Goal: Navigation & Orientation: Find specific page/section

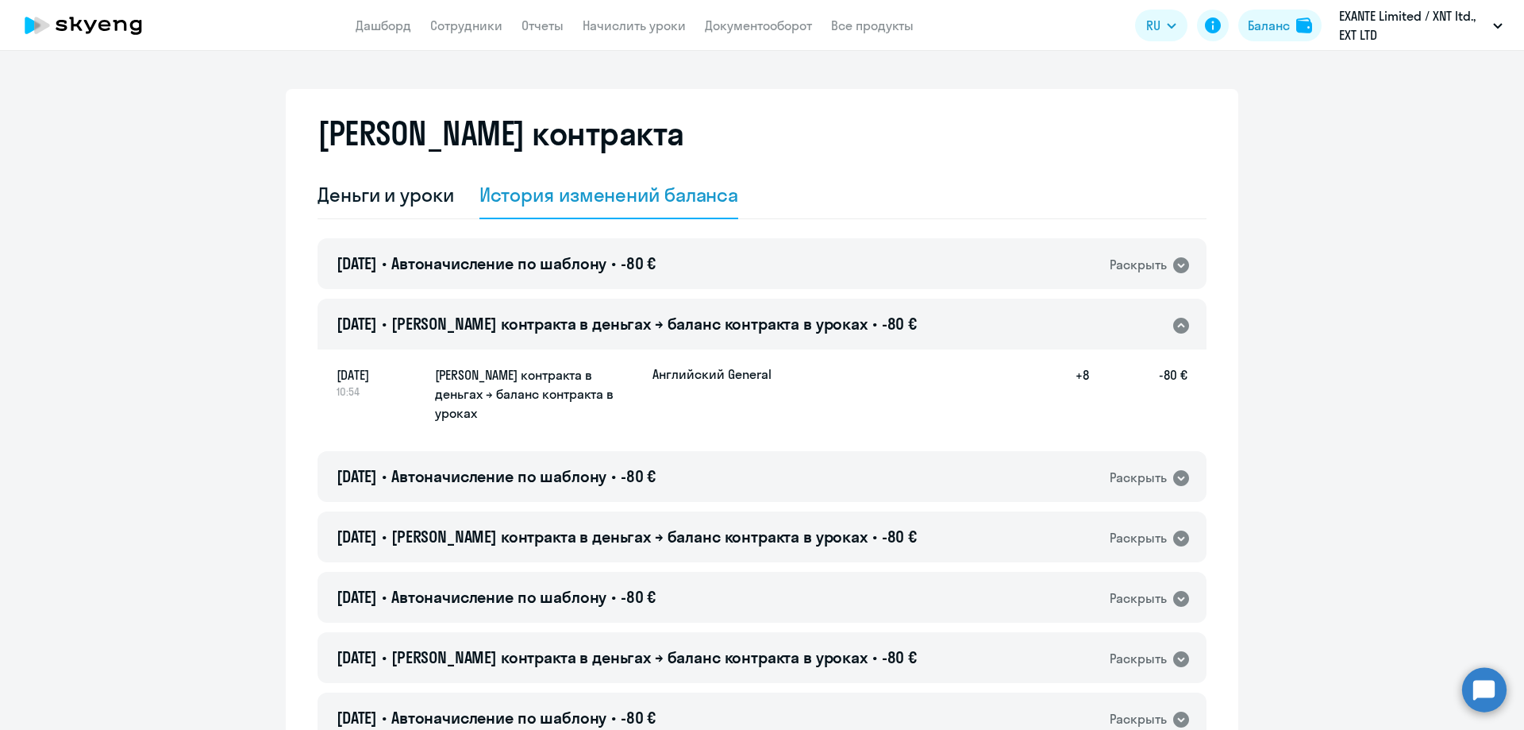
select select "english_adult_not_native_speaker"
click at [380, 193] on div "Деньги и уроки" at bounding box center [386, 194] width 137 height 25
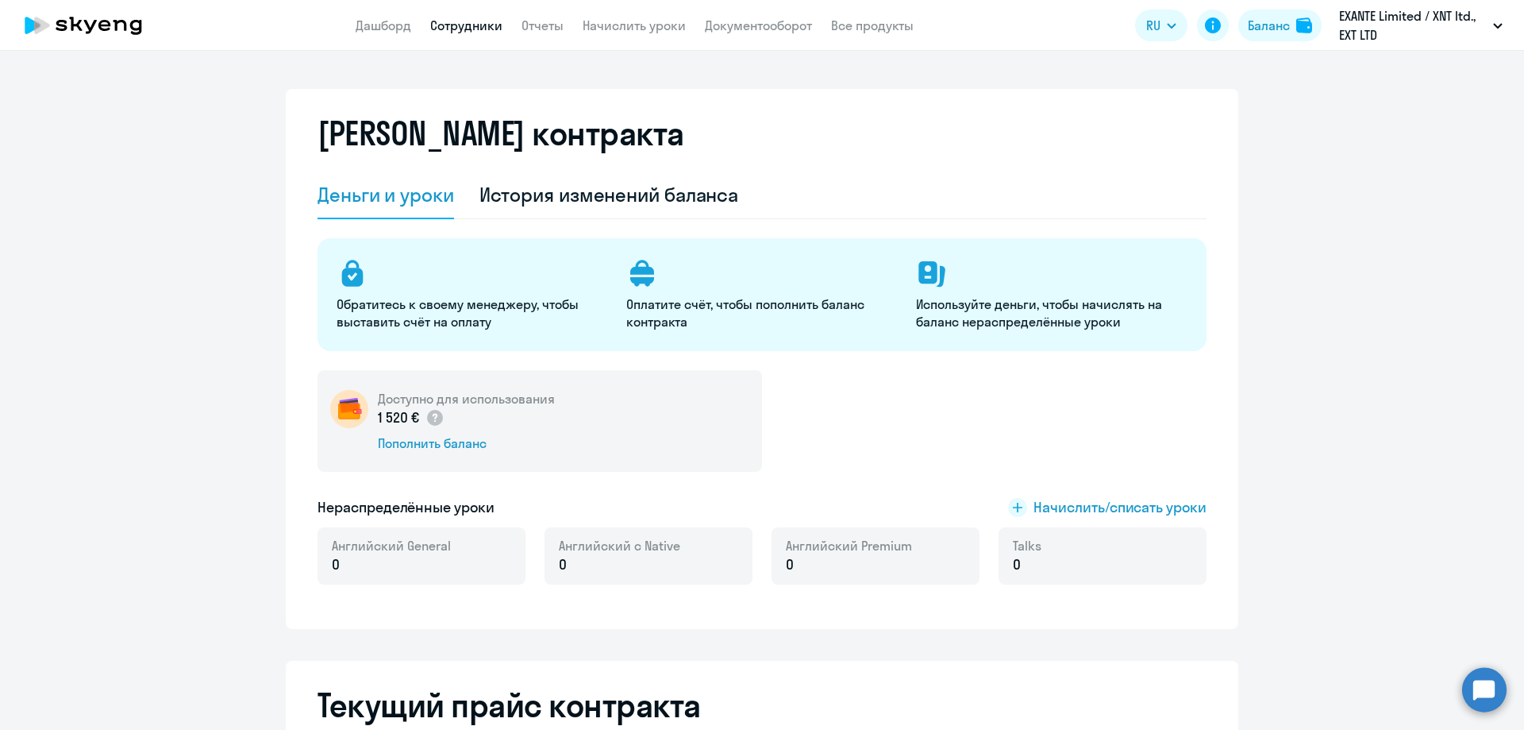
click at [444, 17] on link "Сотрудники" at bounding box center [466, 25] width 72 height 16
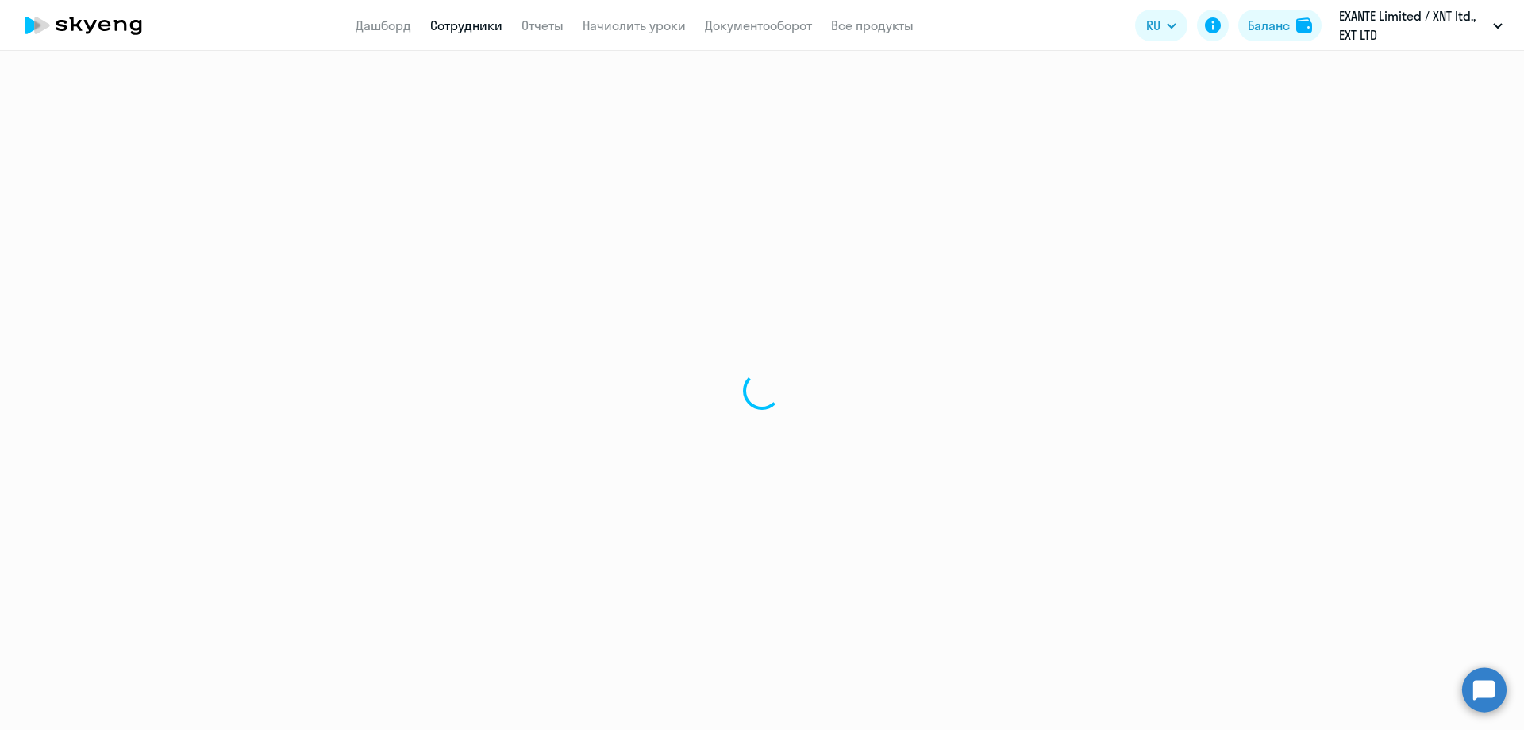
select select "30"
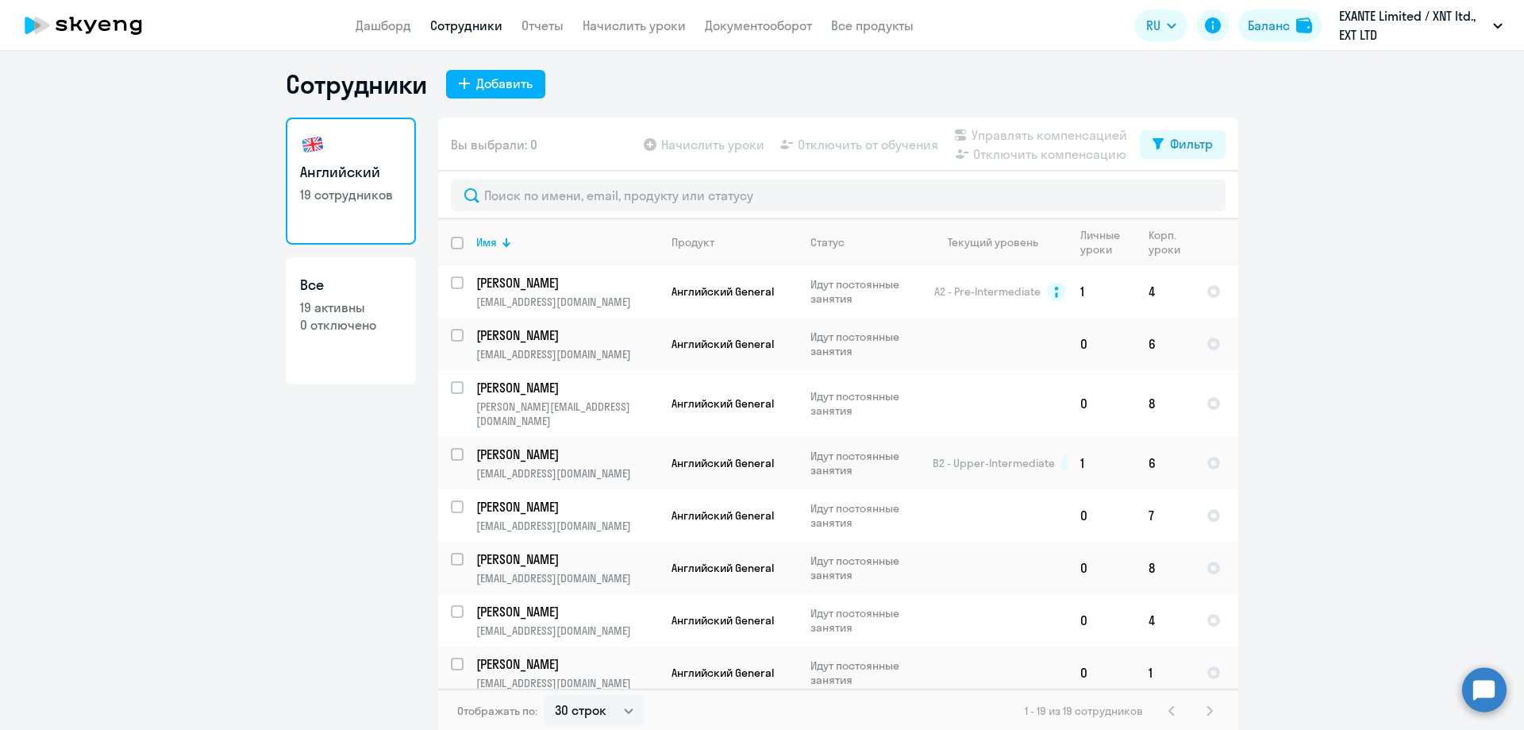
scroll to position [10, 0]
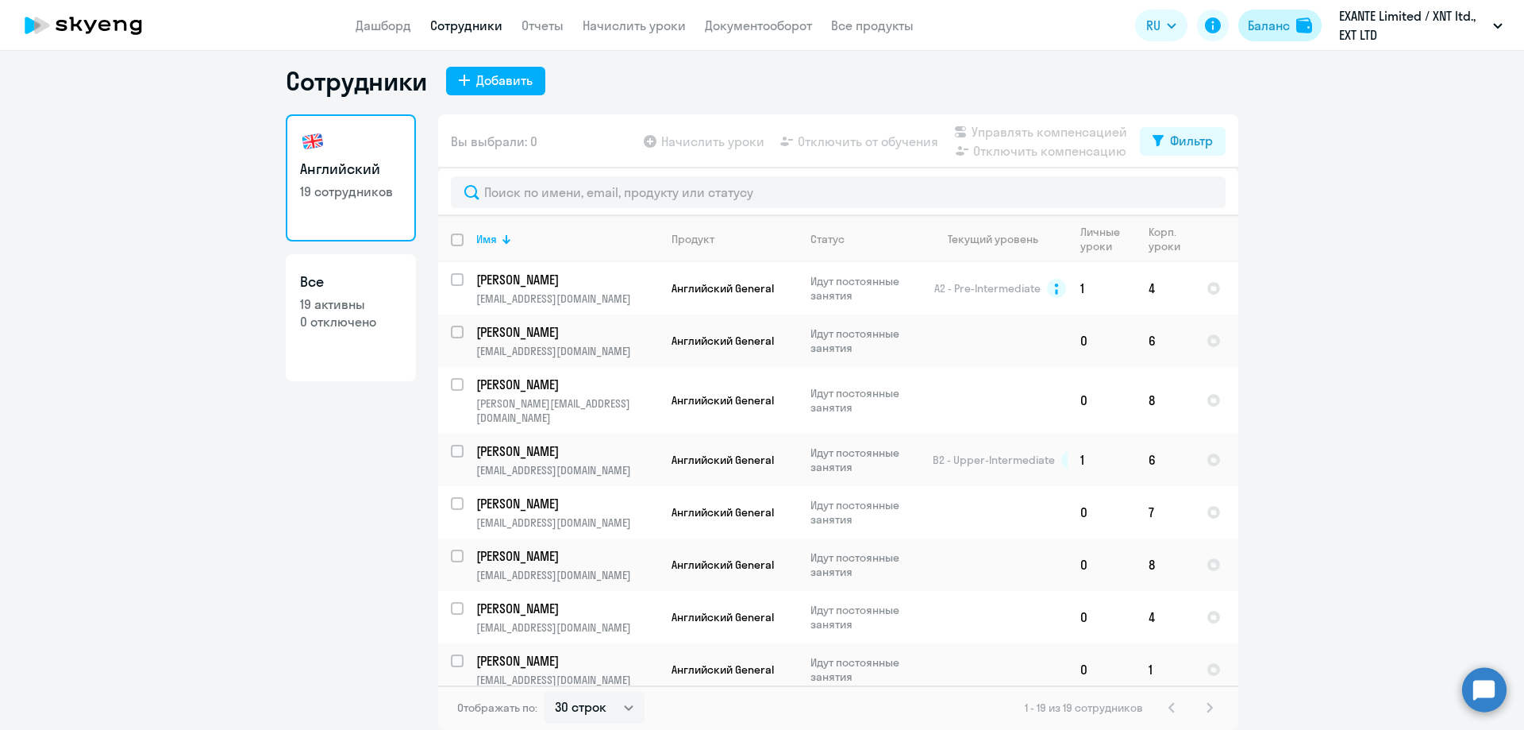
click at [1293, 37] on button "Баланс" at bounding box center [1280, 26] width 83 height 32
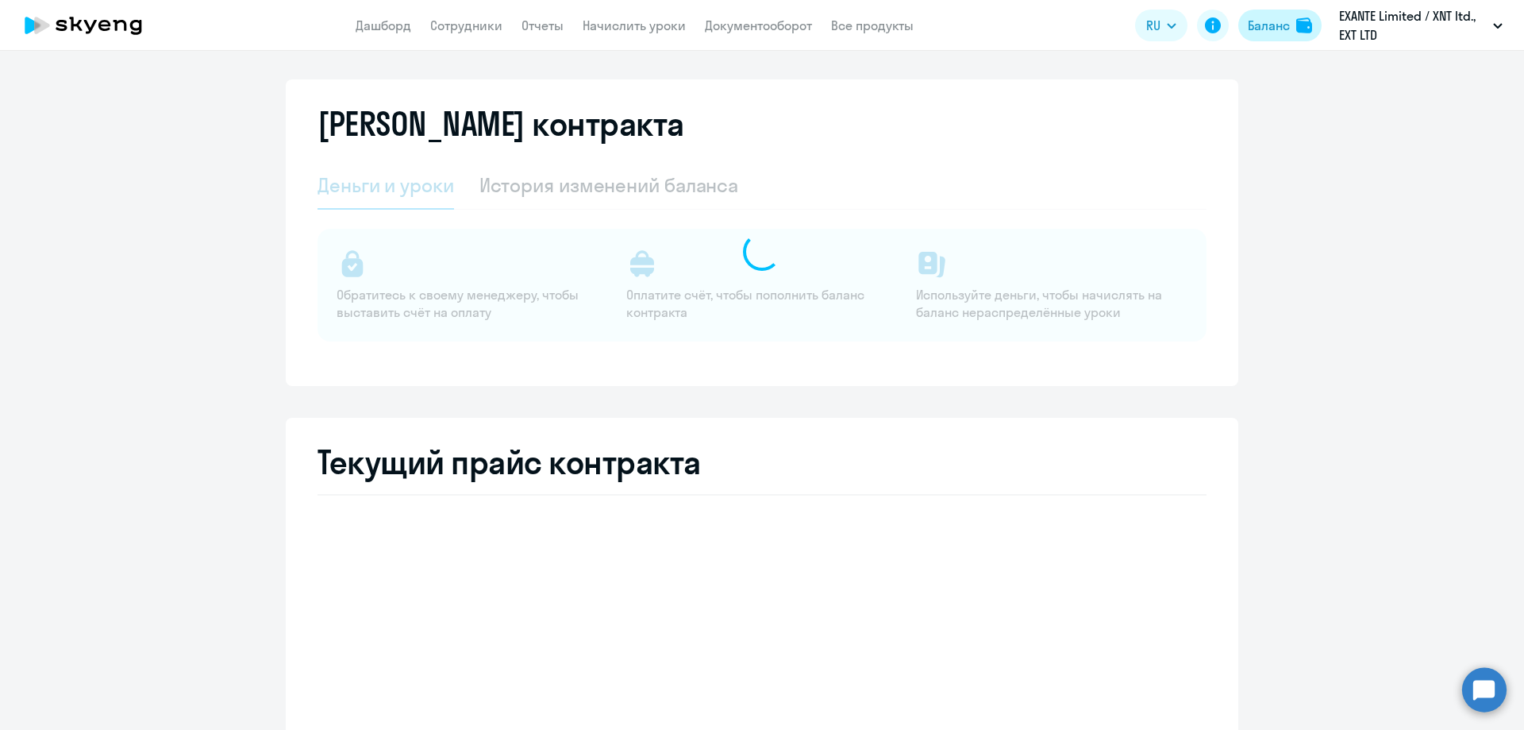
select select "english_adult_not_native_speaker"
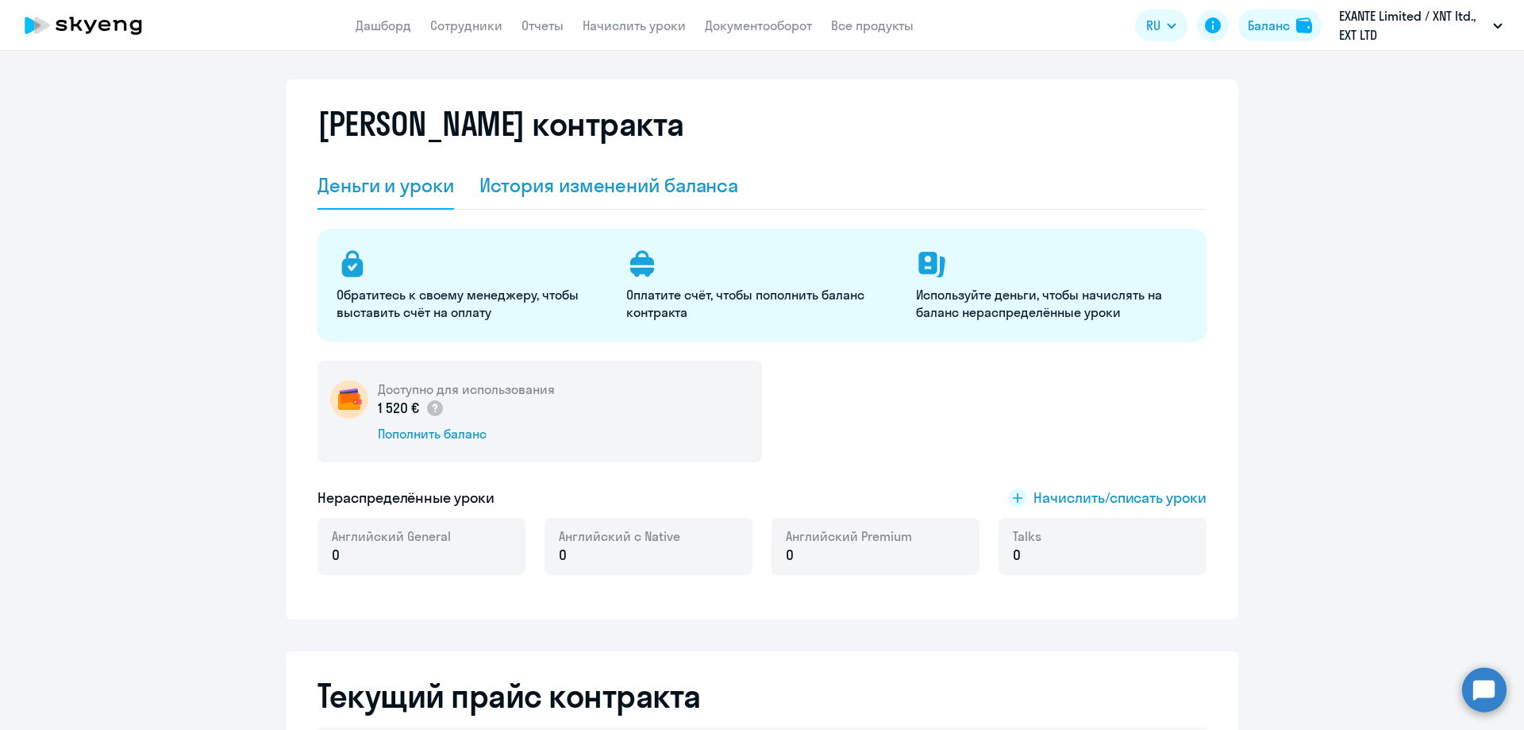
click at [535, 195] on div "История изменений баланса" at bounding box center [610, 184] width 260 height 25
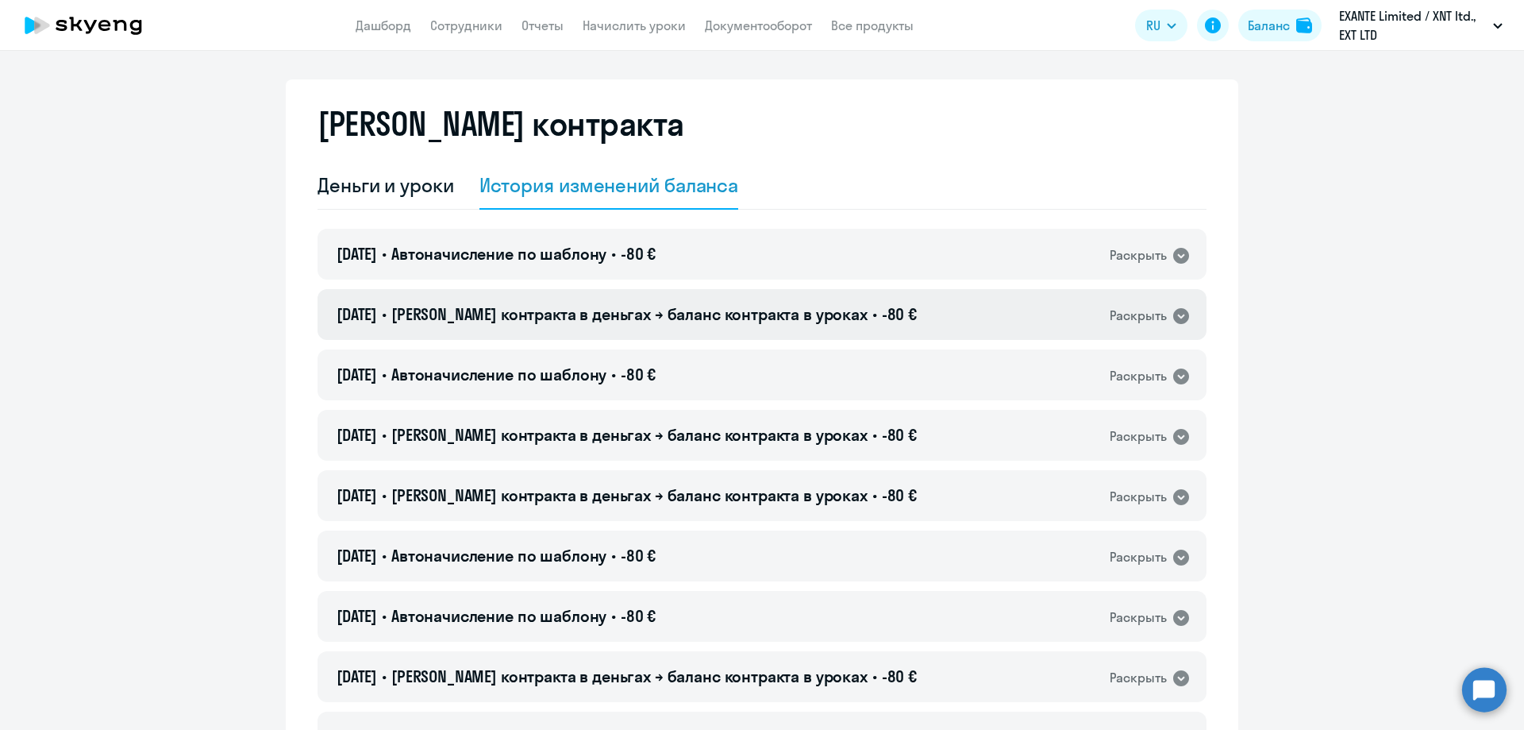
click at [1173, 318] on icon at bounding box center [1181, 316] width 16 height 16
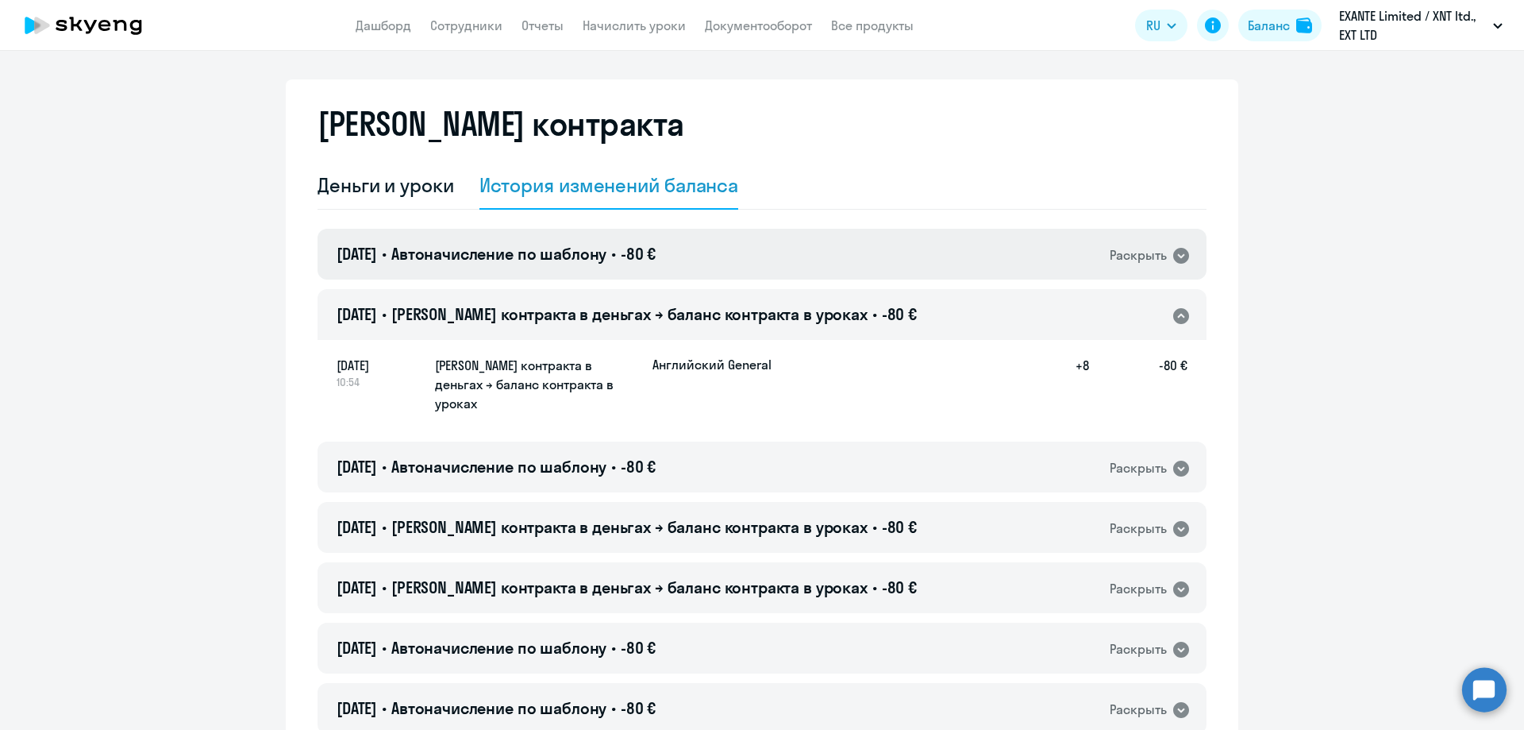
click at [1141, 255] on div "Раскрыть" at bounding box center [1138, 255] width 57 height 20
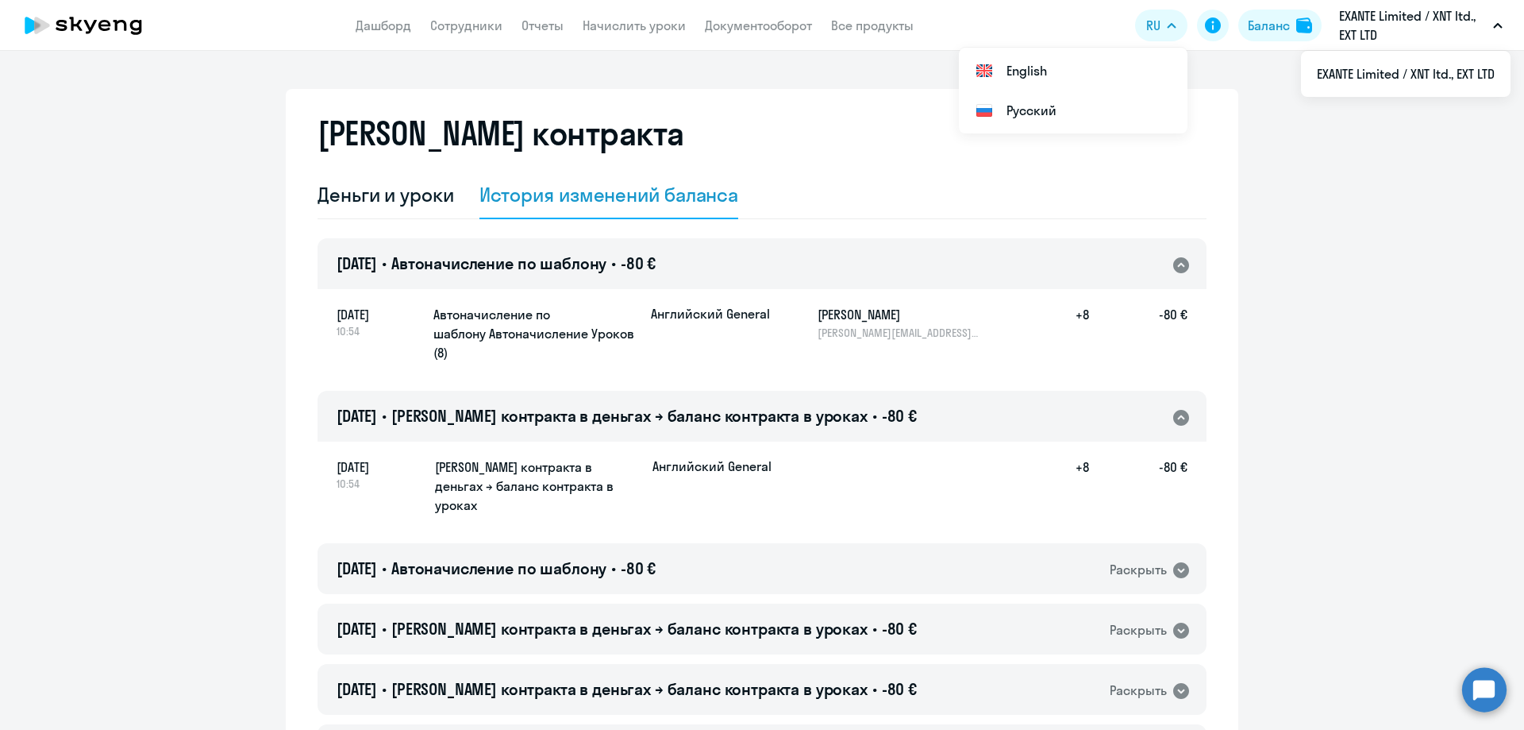
click at [1375, 28] on p "‎EXANTE Limited / XNT ltd., EXT LTD" at bounding box center [1413, 25] width 148 height 38
click at [467, 33] on app-menu-item-link "Сотрудники" at bounding box center [466, 26] width 72 height 20
click at [474, 22] on link "Сотрудники" at bounding box center [466, 25] width 72 height 16
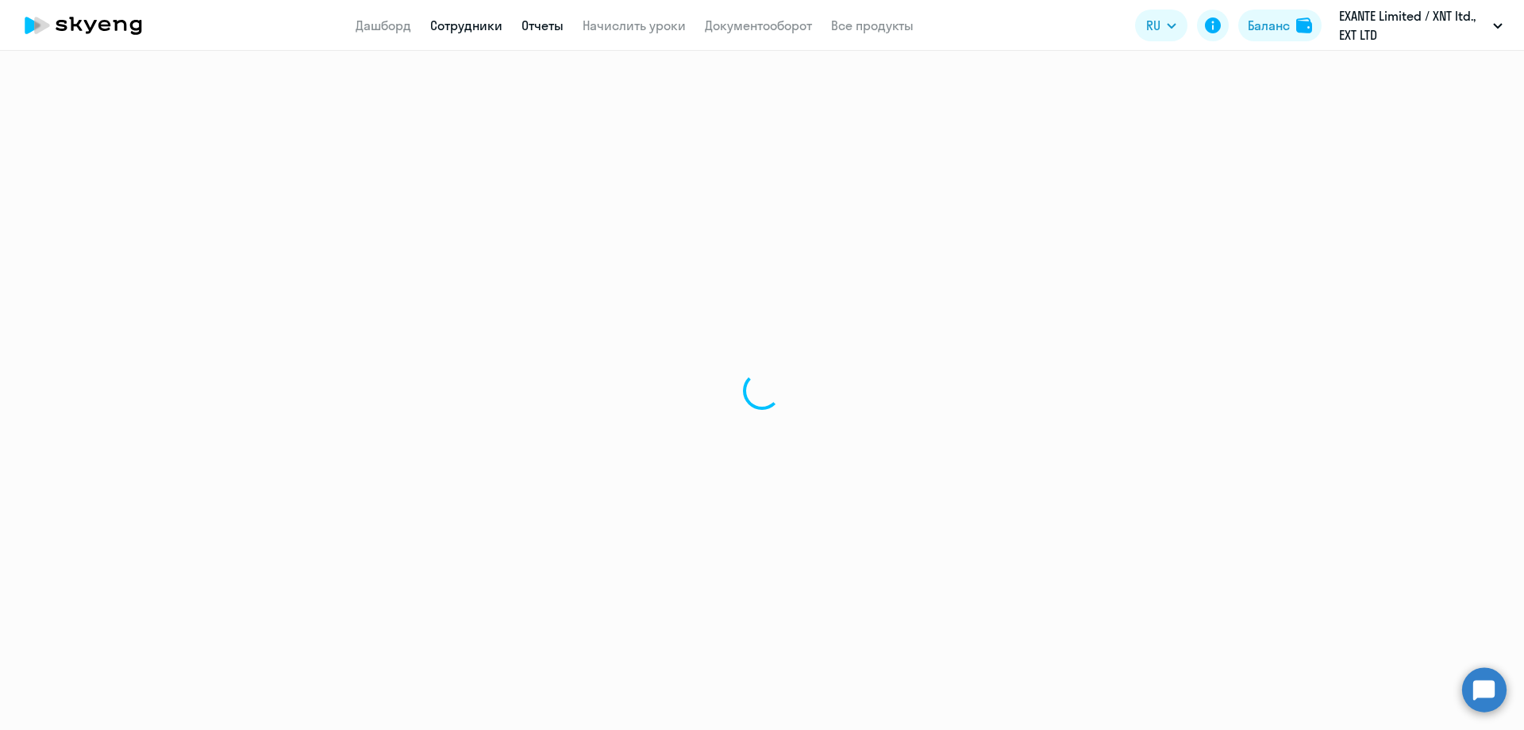
select select "30"
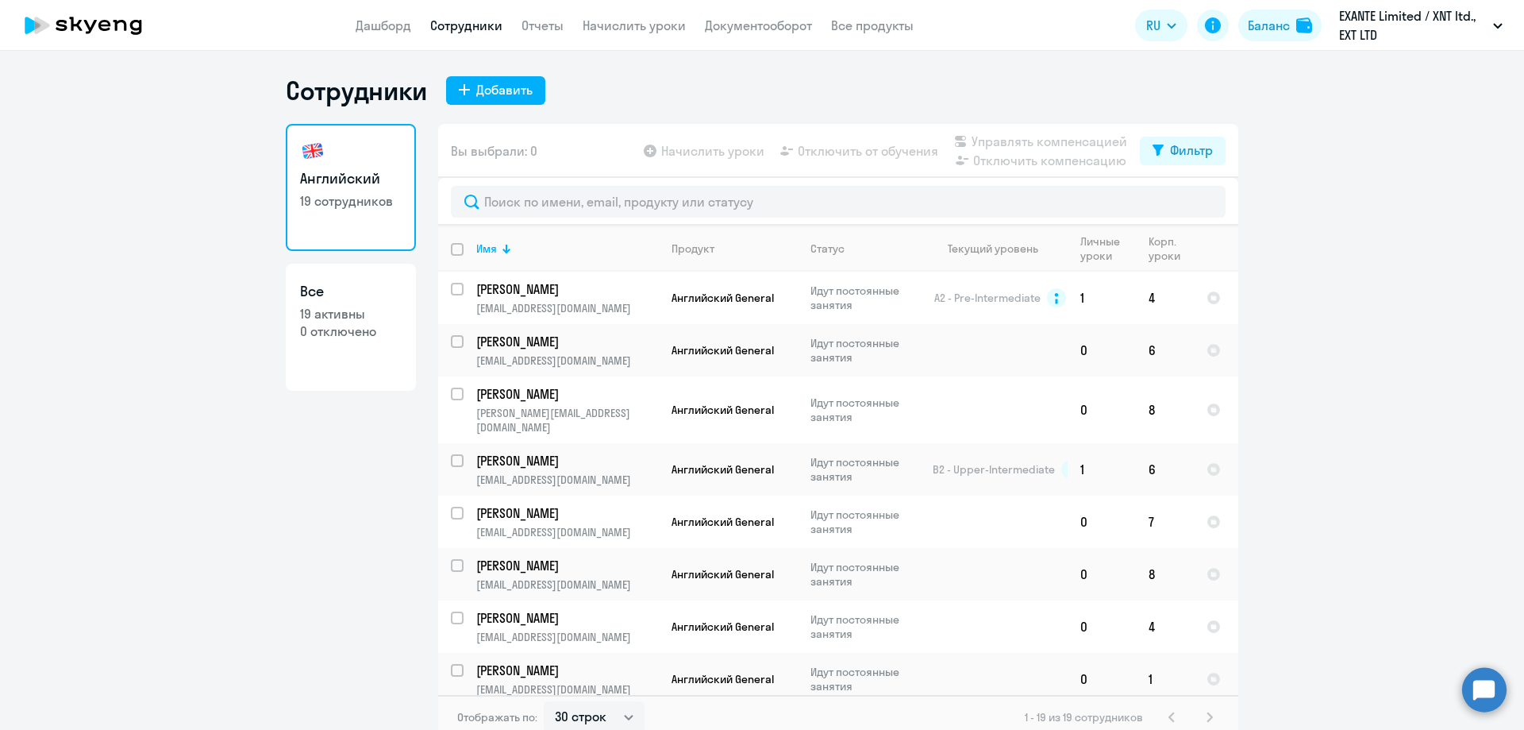
scroll to position [10, 0]
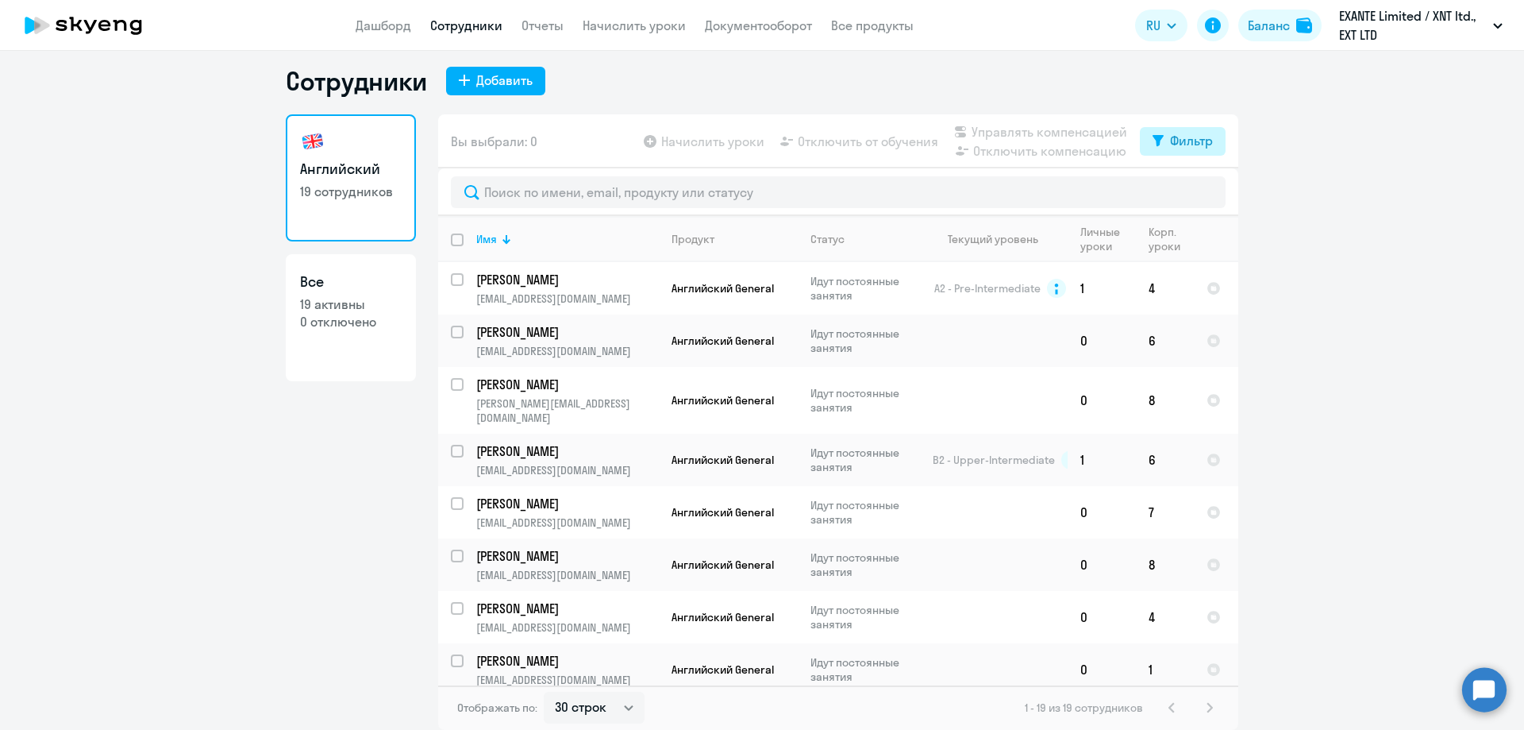
click at [1198, 140] on div "Фильтр" at bounding box center [1191, 140] width 43 height 19
click at [1306, 212] on ng-component "Сотрудники Добавить Английский 19 сотрудников Все 19 активны 0 отключено Вы выб…" at bounding box center [762, 397] width 1524 height 665
click at [1189, 144] on div "Фильтр" at bounding box center [1191, 140] width 43 height 19
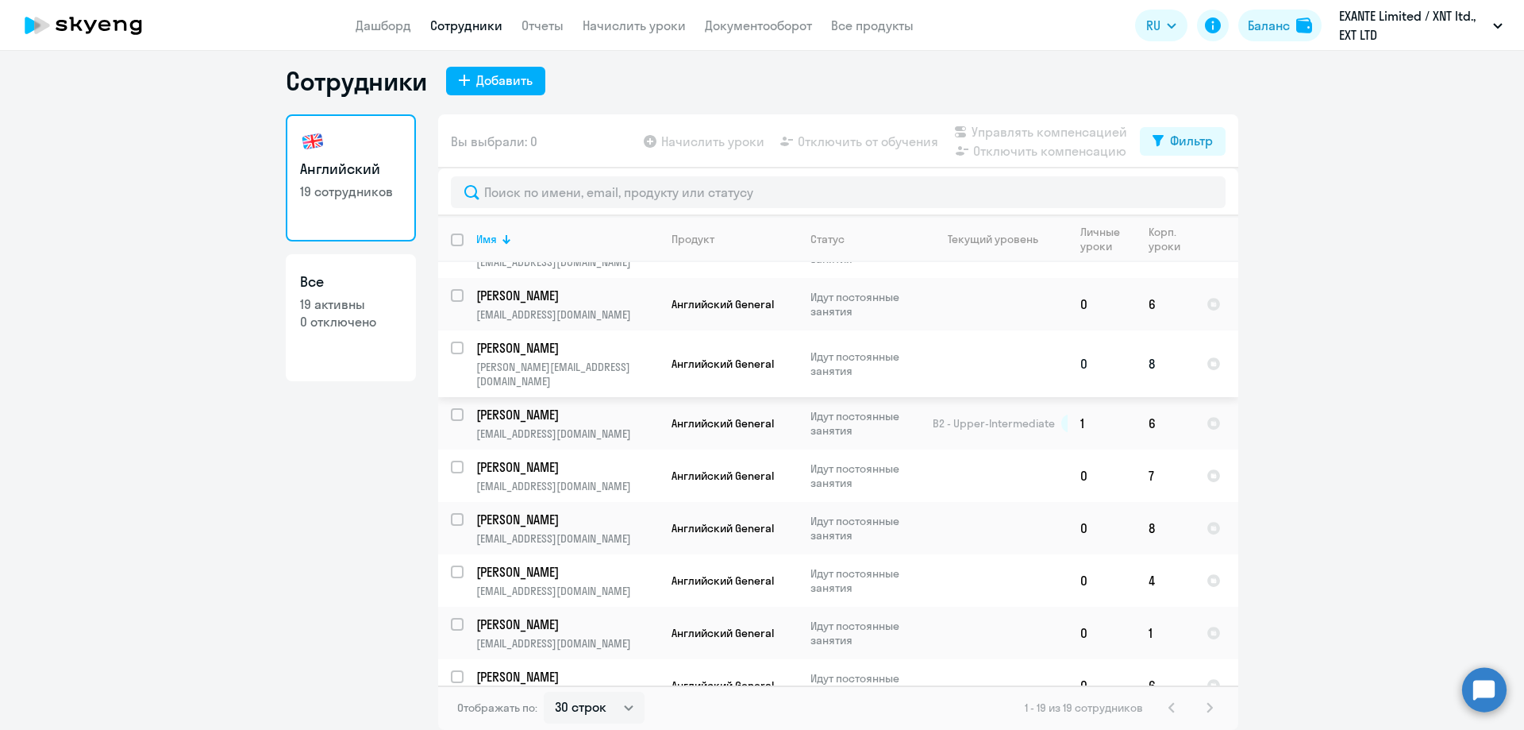
scroll to position [0, 0]
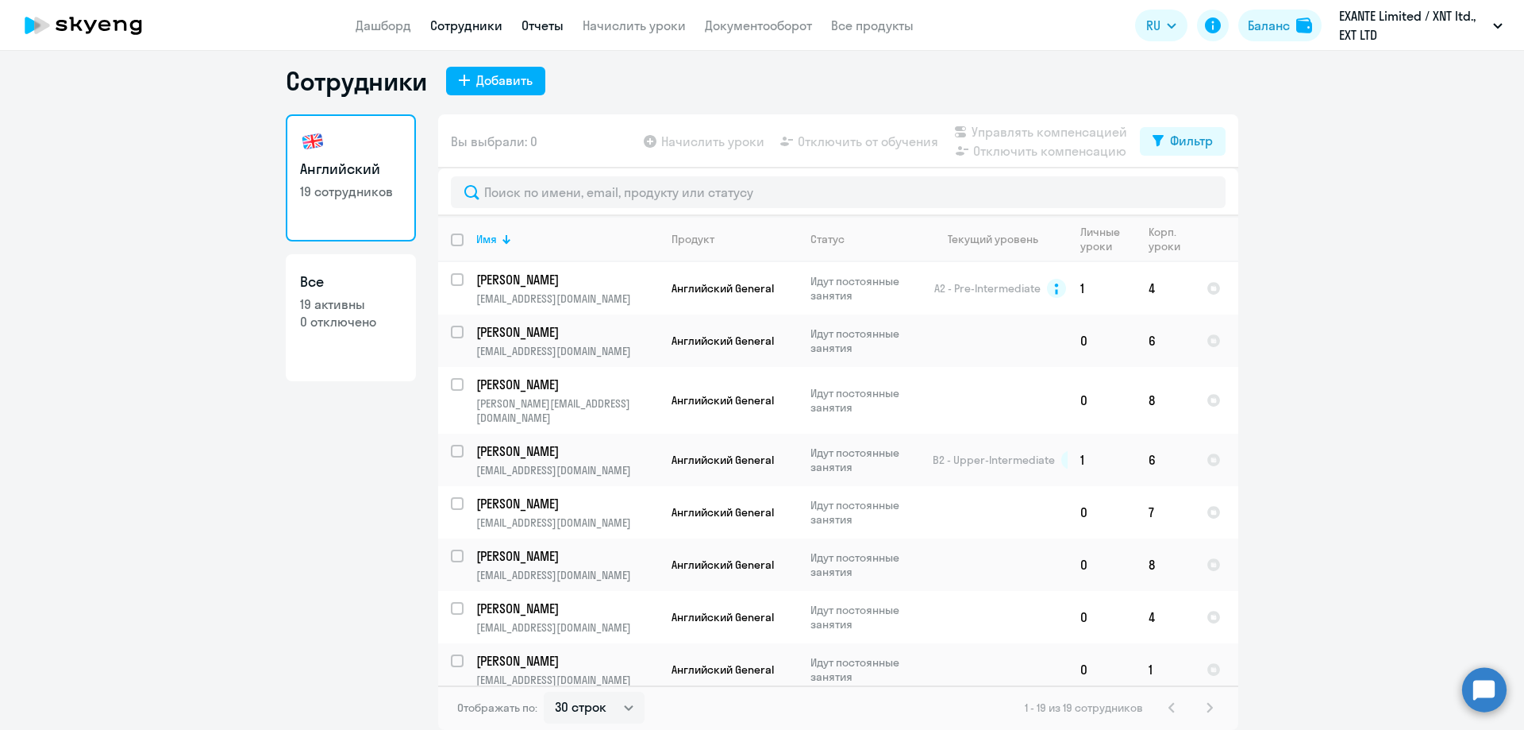
click at [538, 26] on link "Отчеты" at bounding box center [543, 25] width 42 height 16
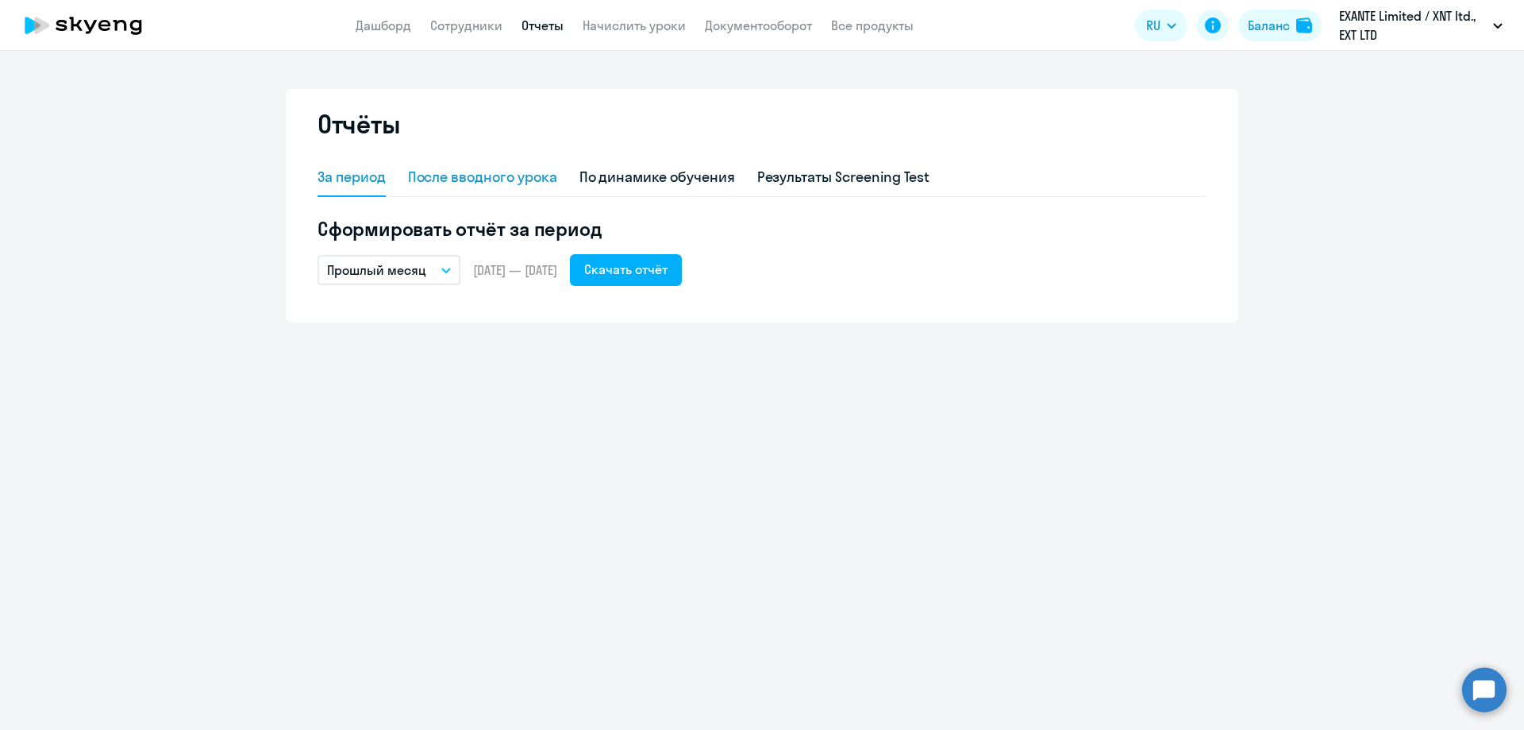
click at [480, 185] on div "После вводного урока" at bounding box center [482, 177] width 149 height 21
select select "10"
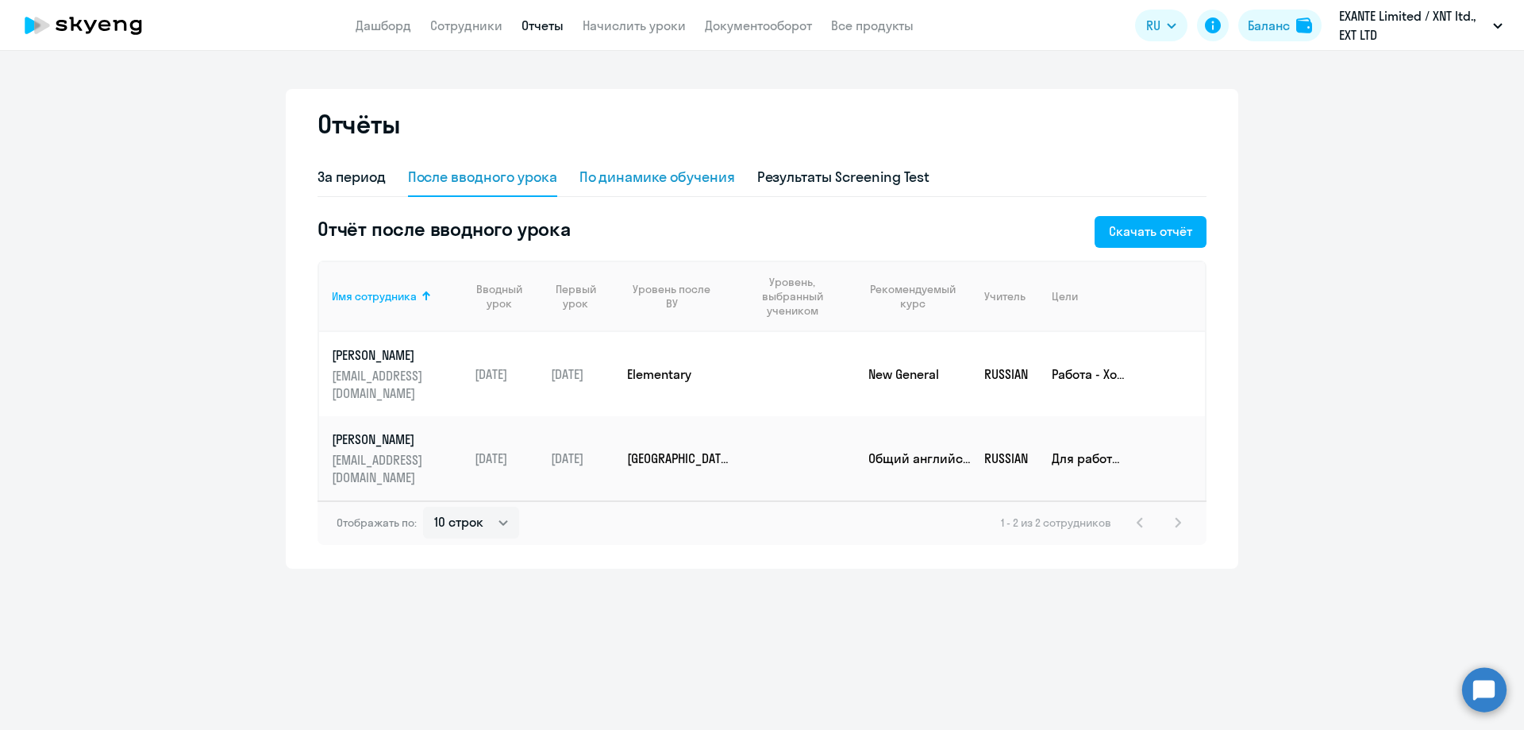
click at [692, 181] on div "По динамике обучения" at bounding box center [658, 177] width 156 height 21
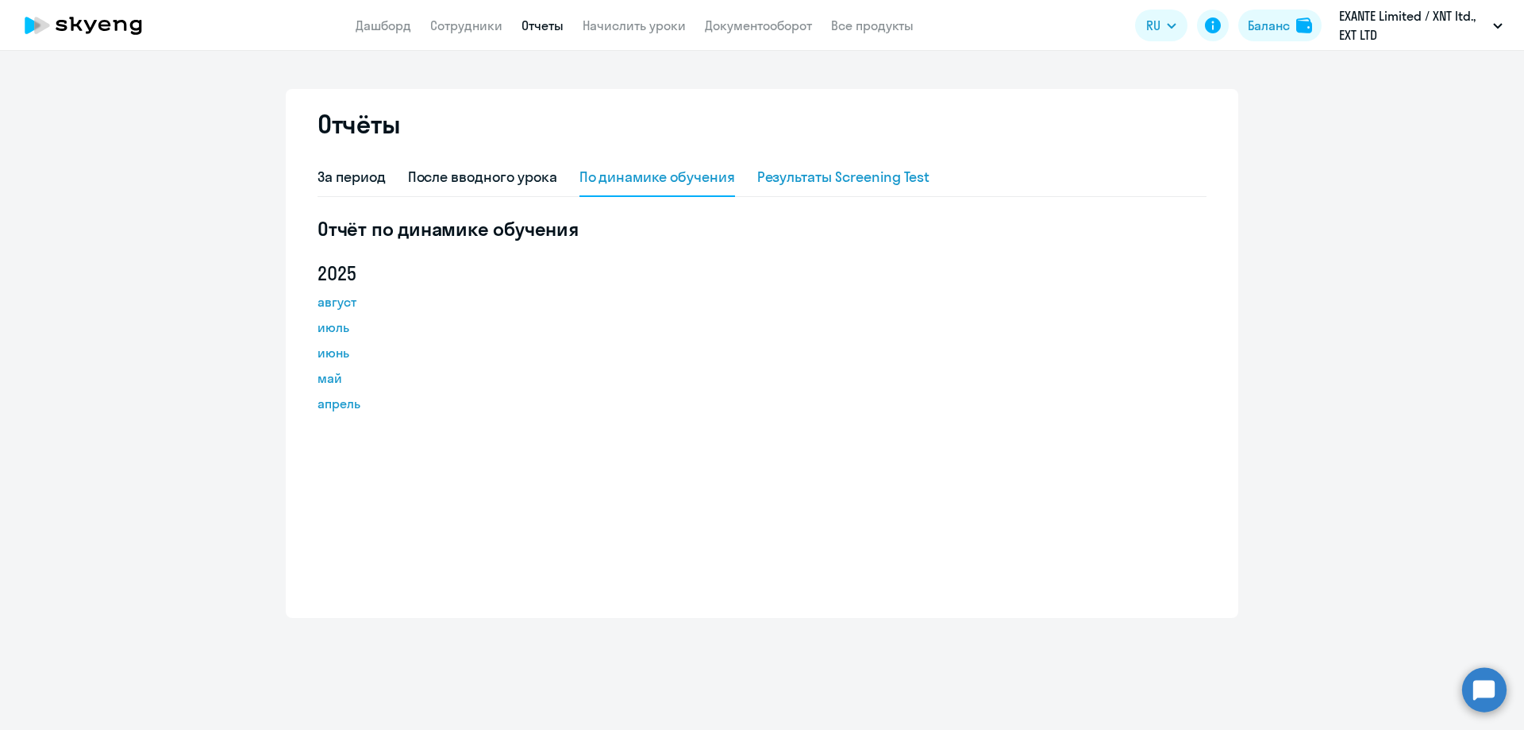
click at [877, 179] on div "Результаты Screening Test" at bounding box center [843, 177] width 173 height 21
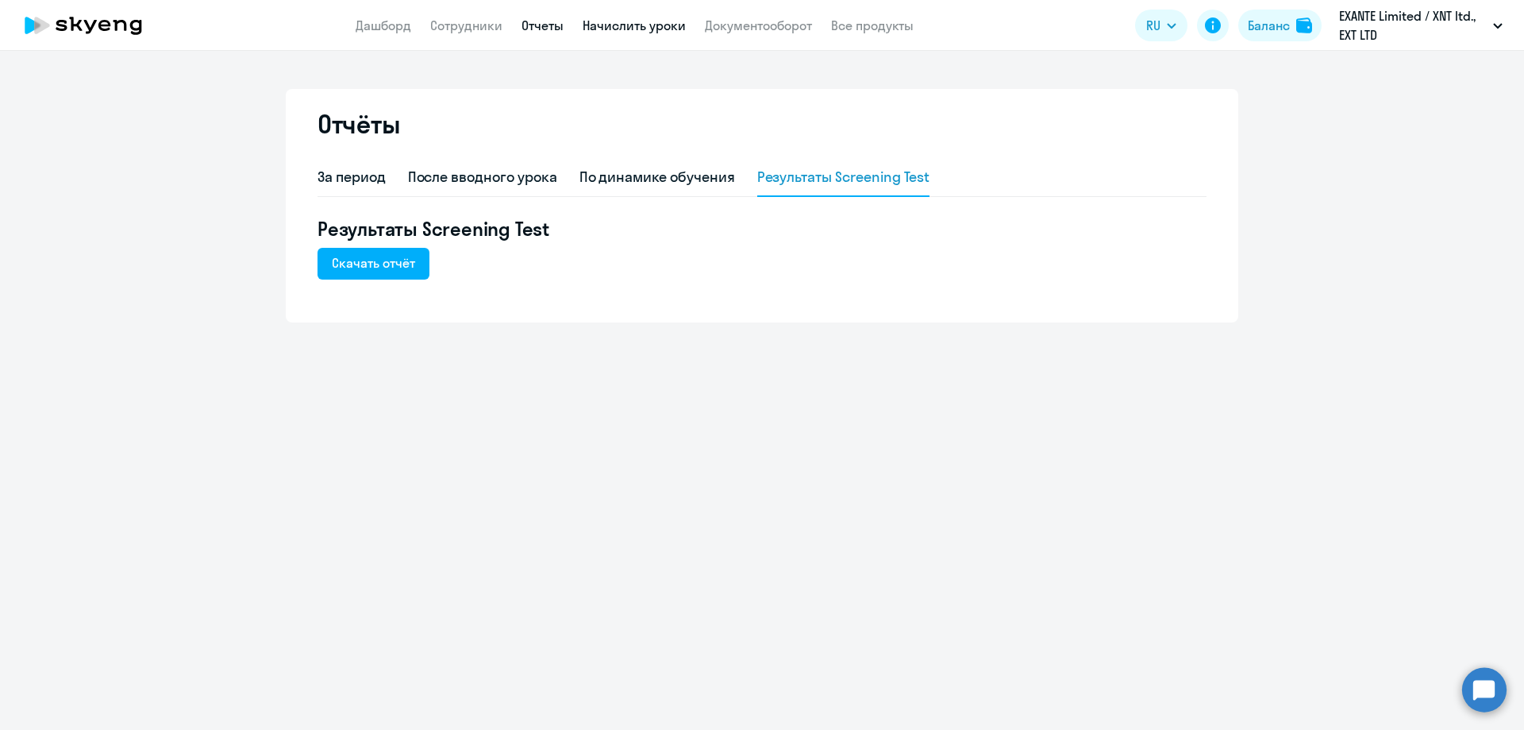
click at [662, 21] on link "Начислить уроки" at bounding box center [634, 25] width 103 height 16
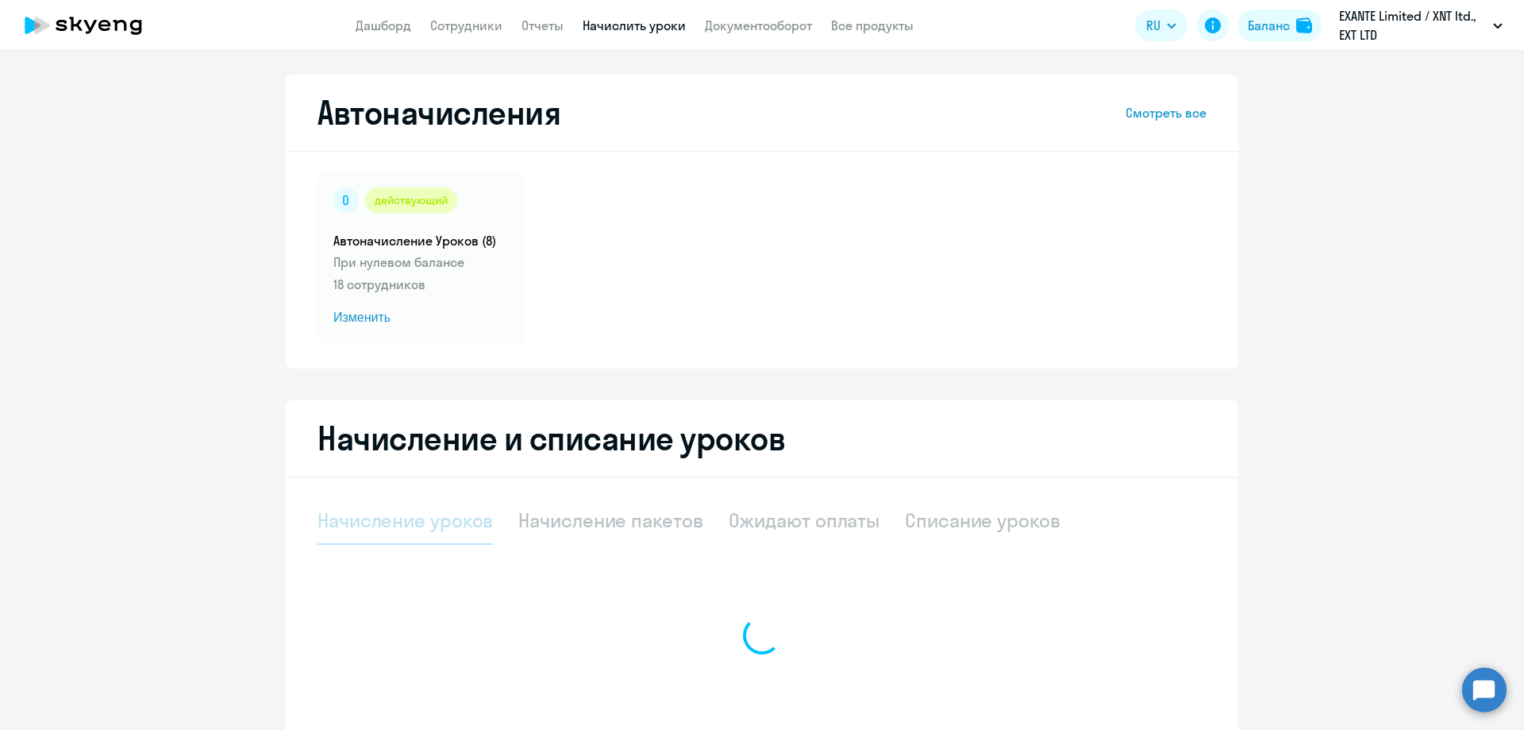
select select "10"
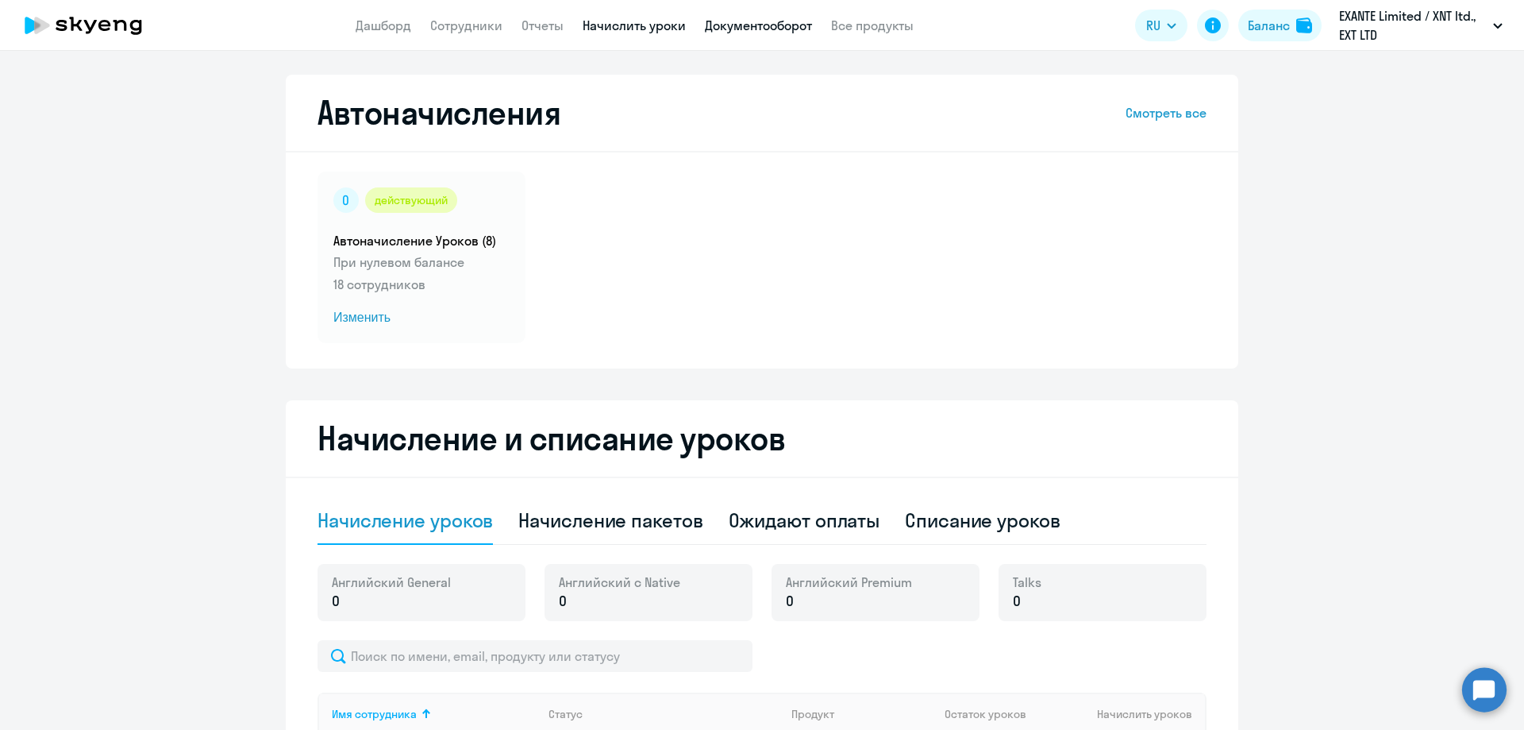
click at [753, 27] on link "Документооборот" at bounding box center [758, 25] width 107 height 16
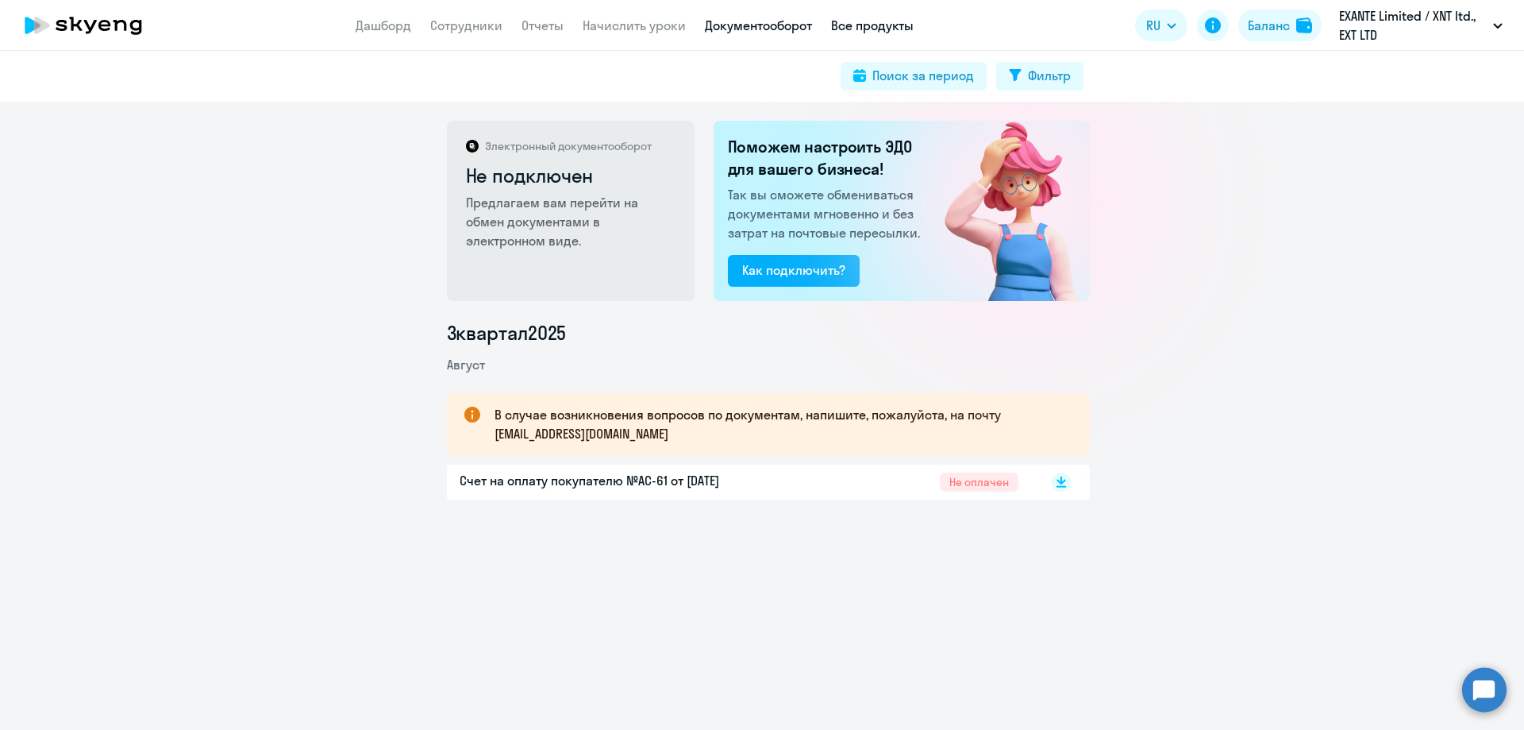
click at [888, 21] on link "Все продукты" at bounding box center [872, 25] width 83 height 16
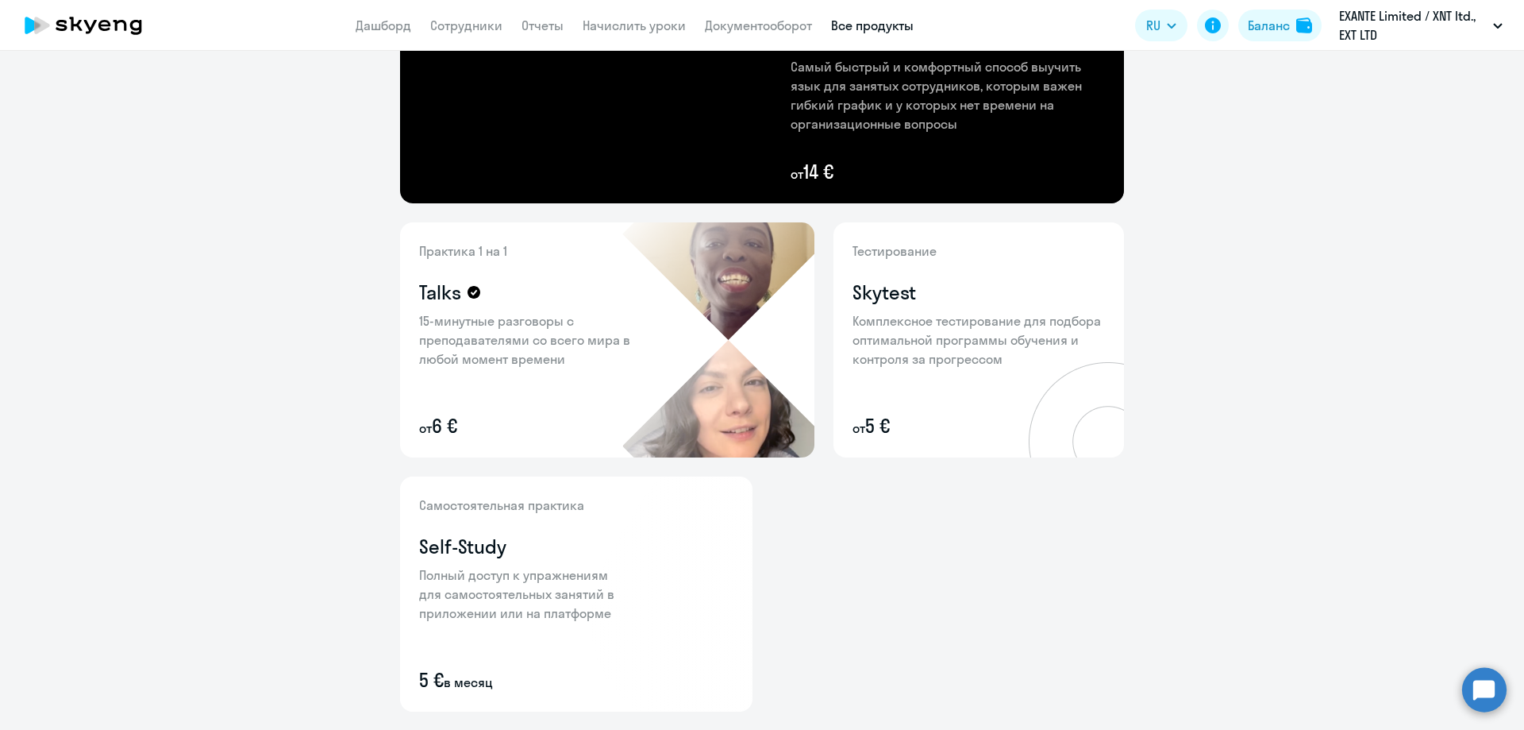
scroll to position [522, 0]
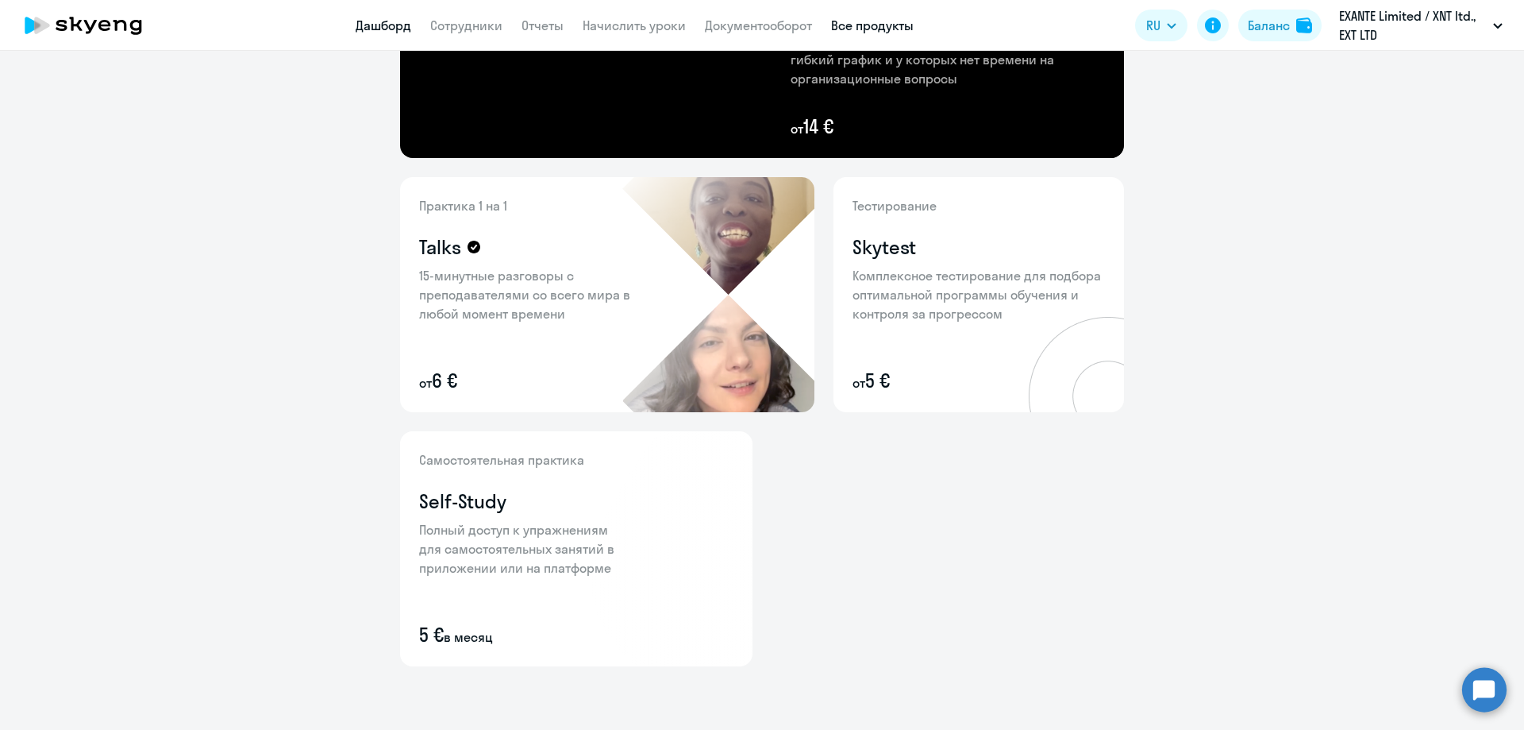
click at [372, 30] on link "Дашборд" at bounding box center [384, 25] width 56 height 16
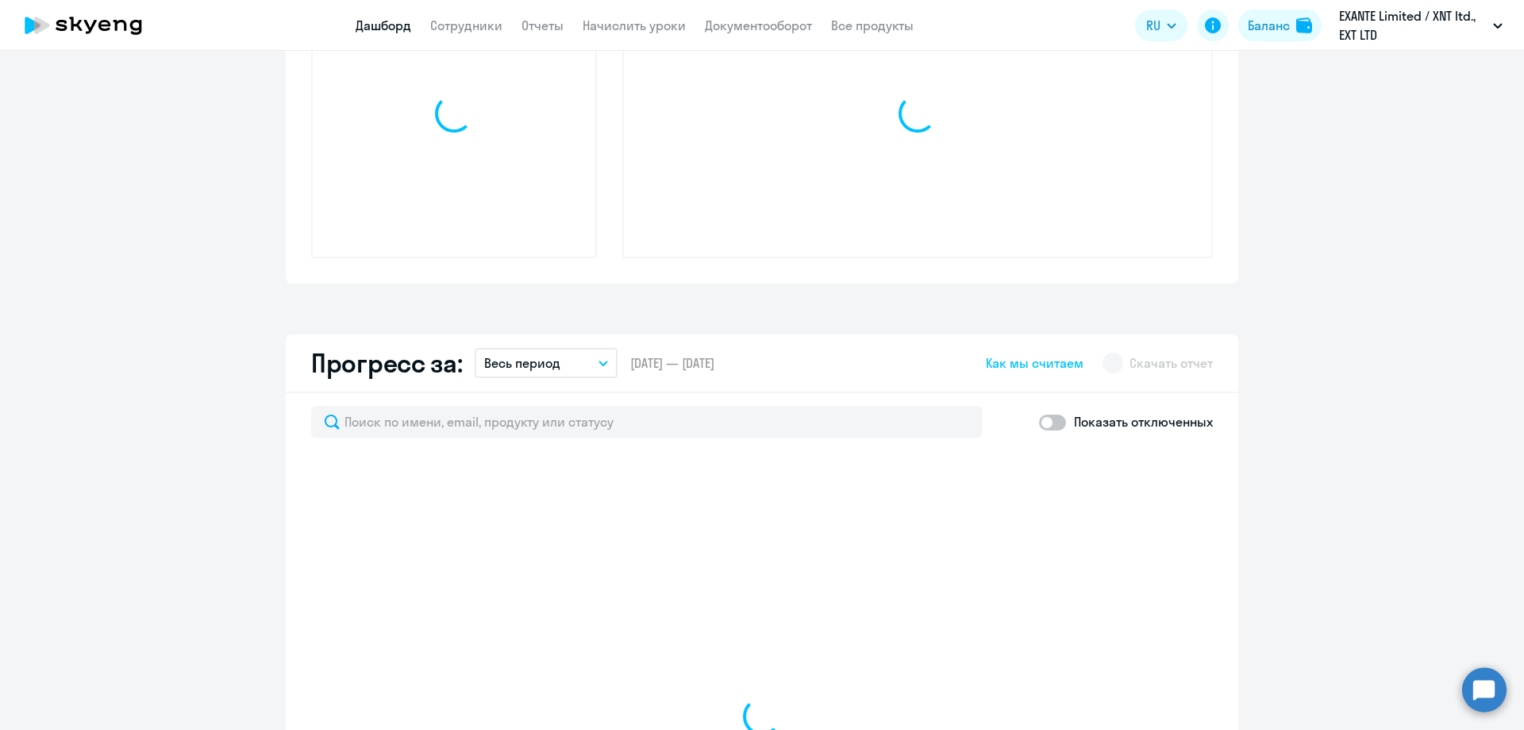
scroll to position [633, 0]
select select "30"
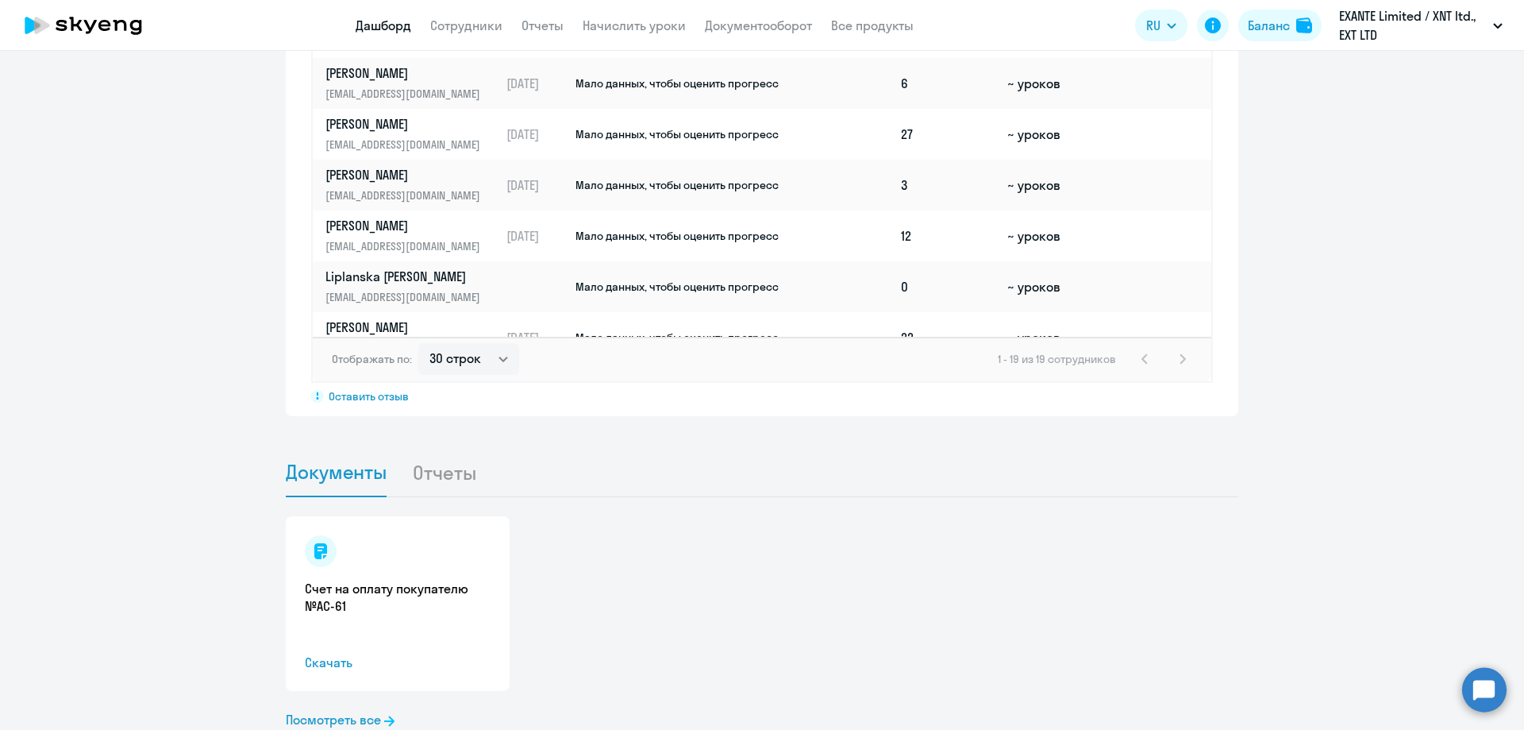
scroll to position [1285, 0]
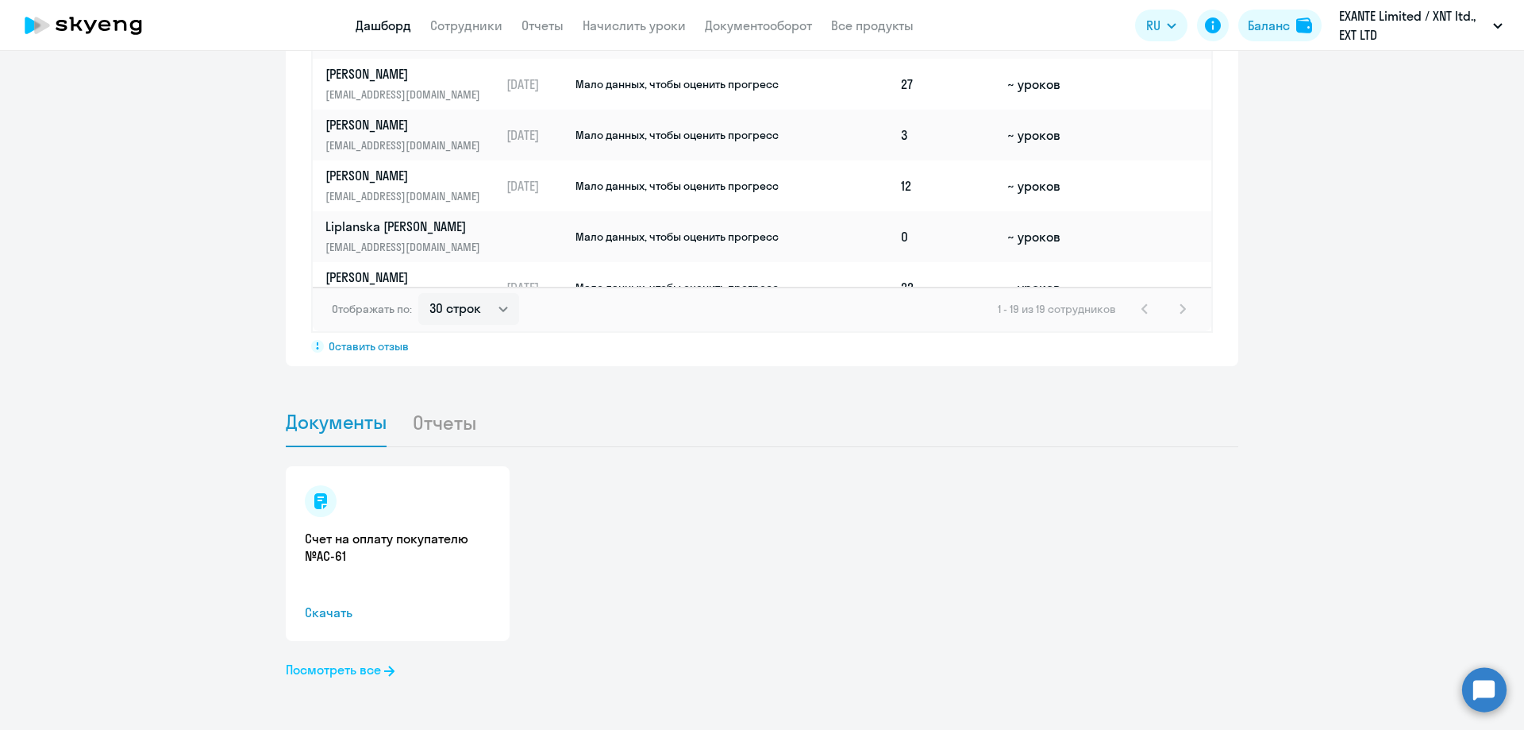
click at [363, 677] on link "Посмотреть все" at bounding box center [340, 669] width 109 height 19
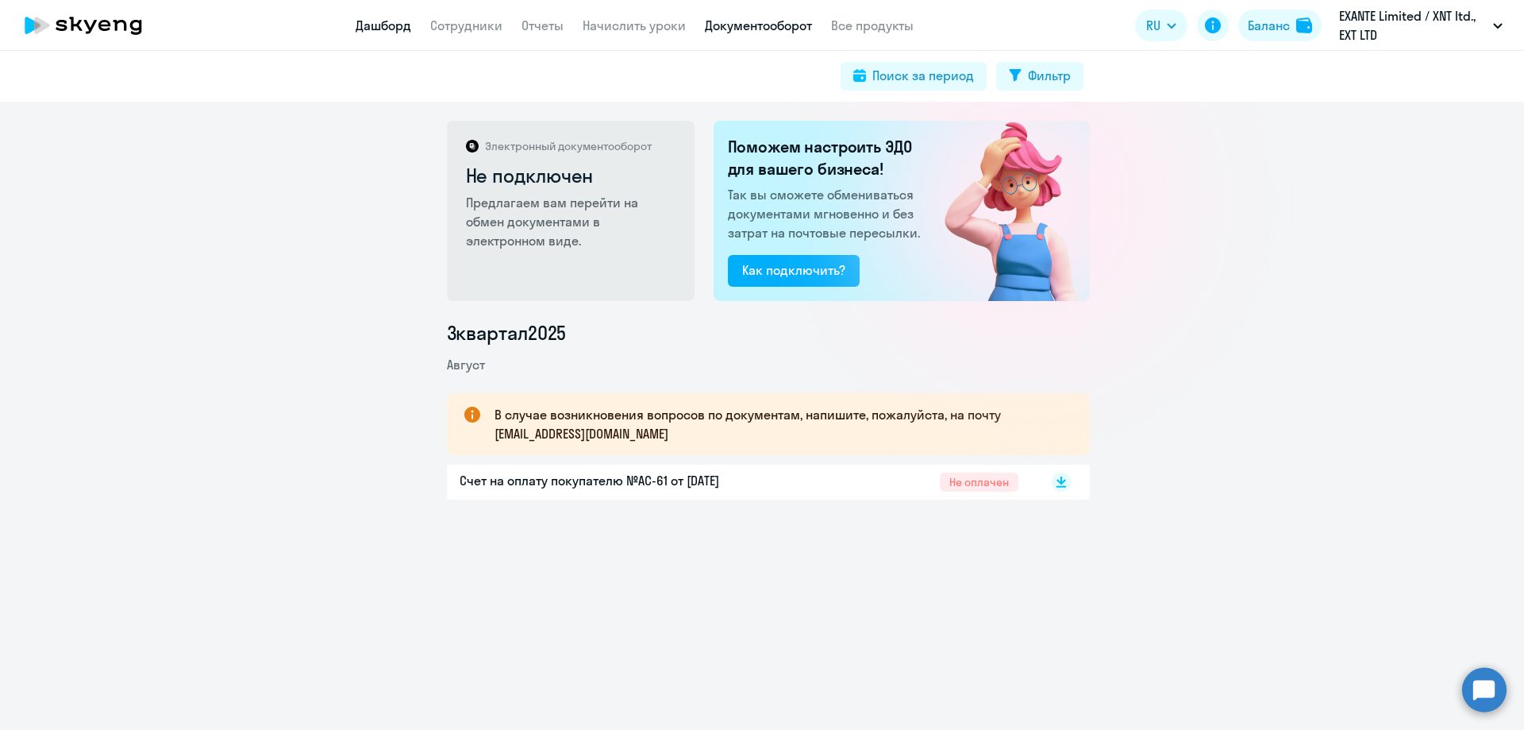
click at [386, 30] on link "Дашборд" at bounding box center [384, 25] width 56 height 16
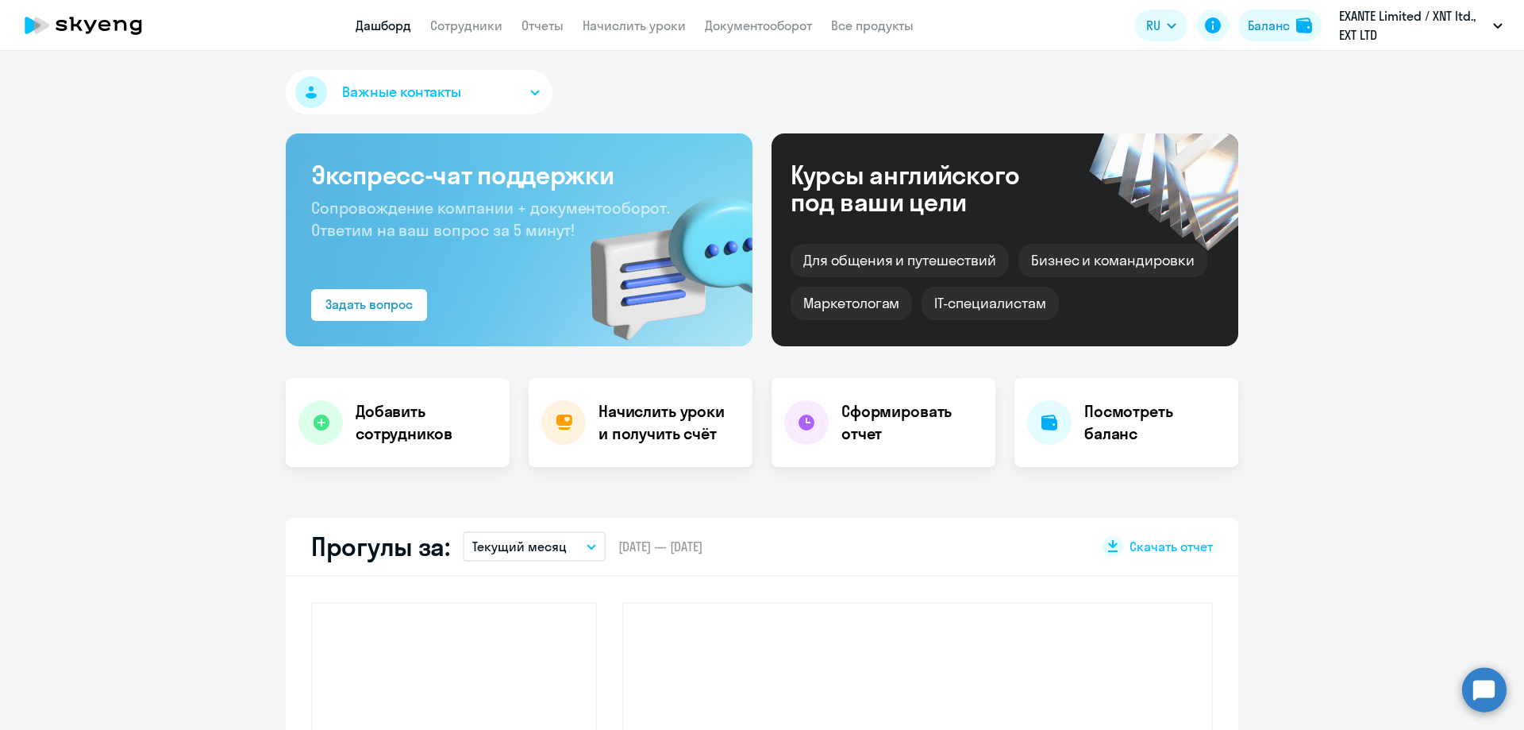
select select "30"
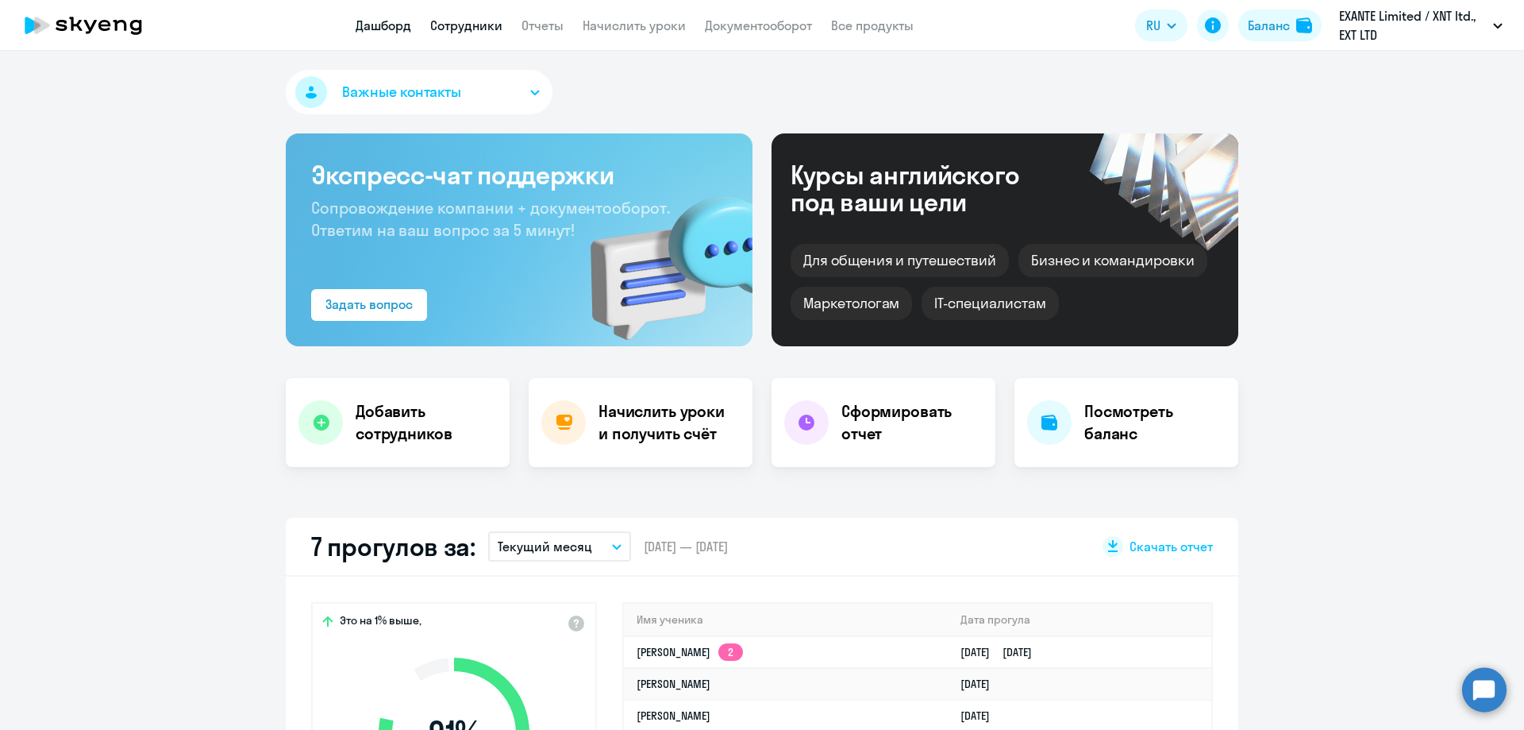
click at [477, 26] on link "Сотрудники" at bounding box center [466, 25] width 72 height 16
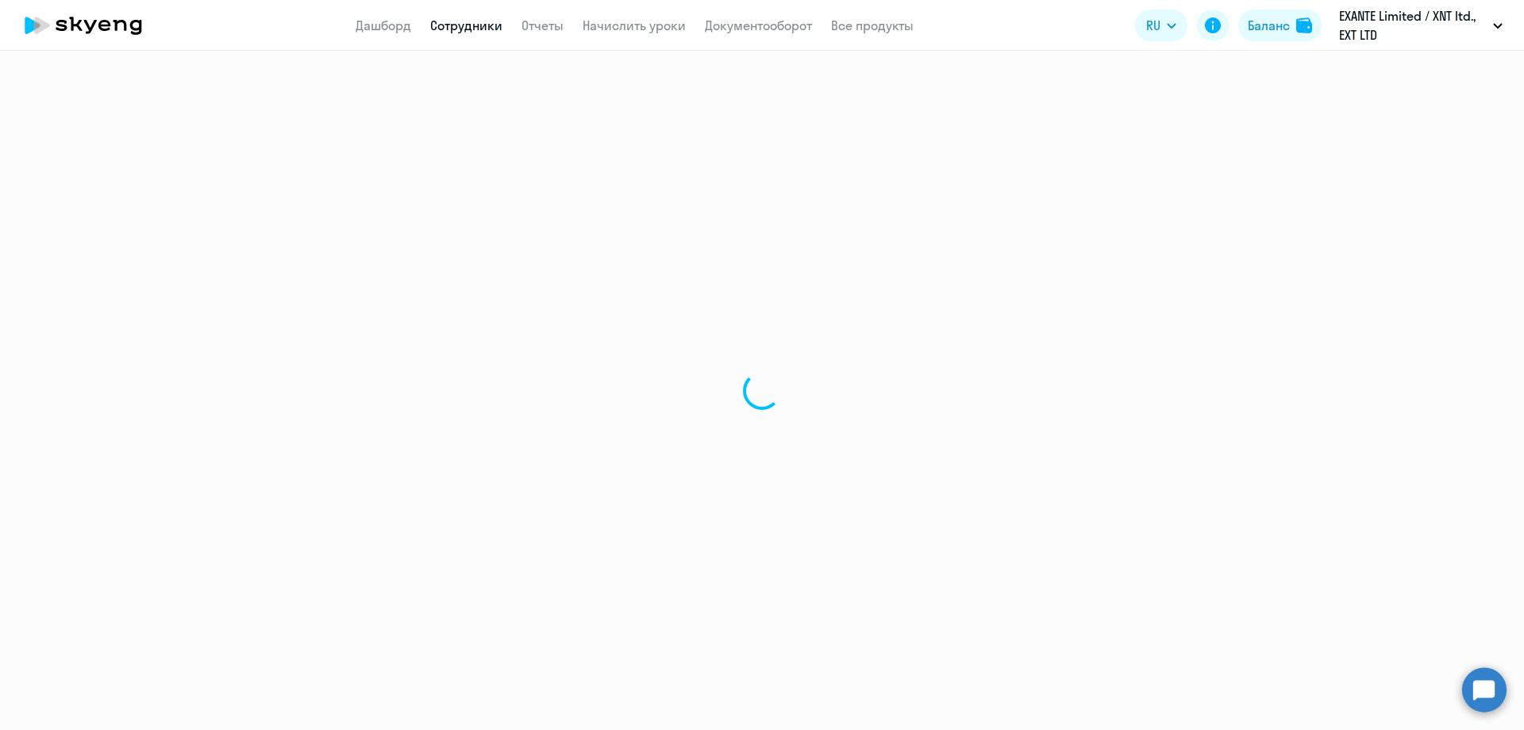
select select "30"
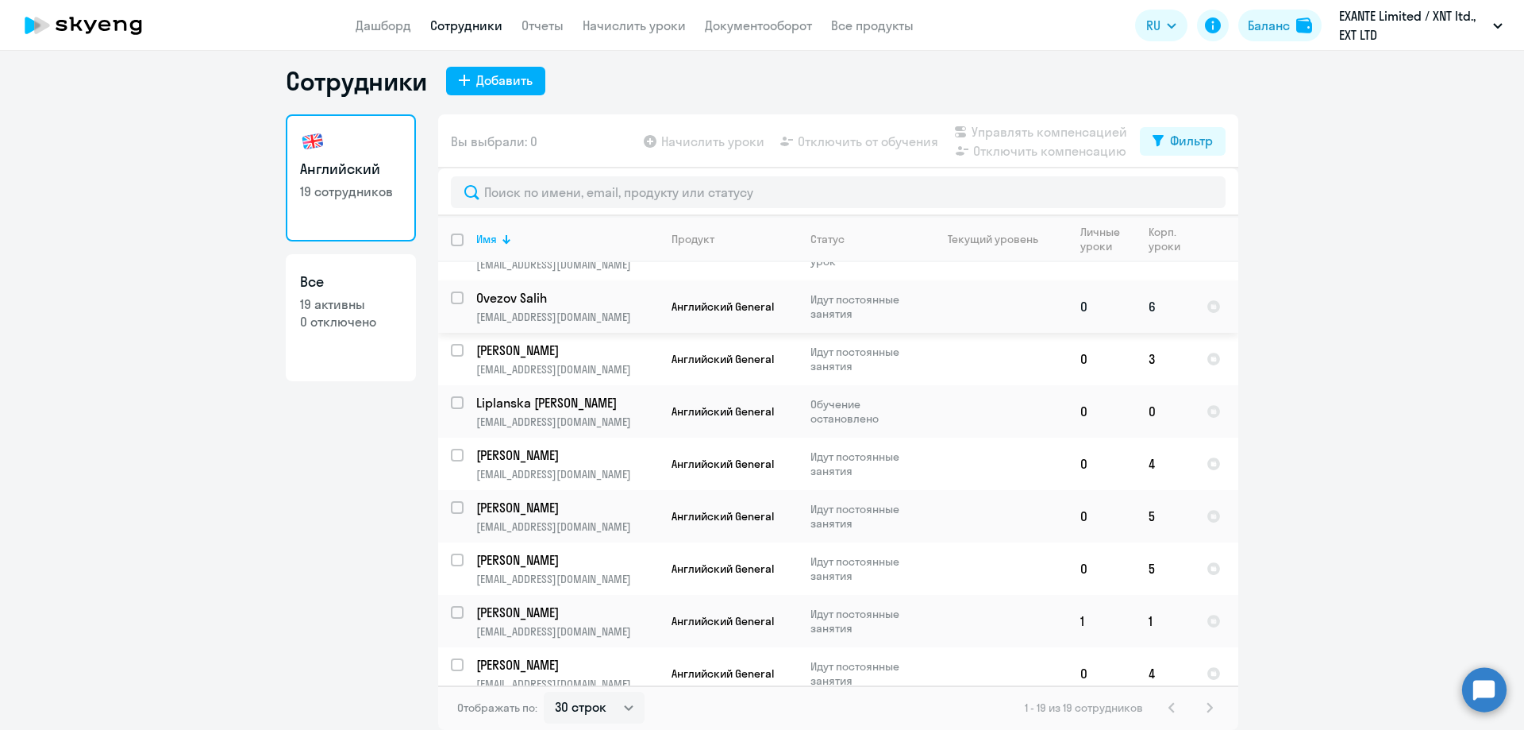
scroll to position [255, 0]
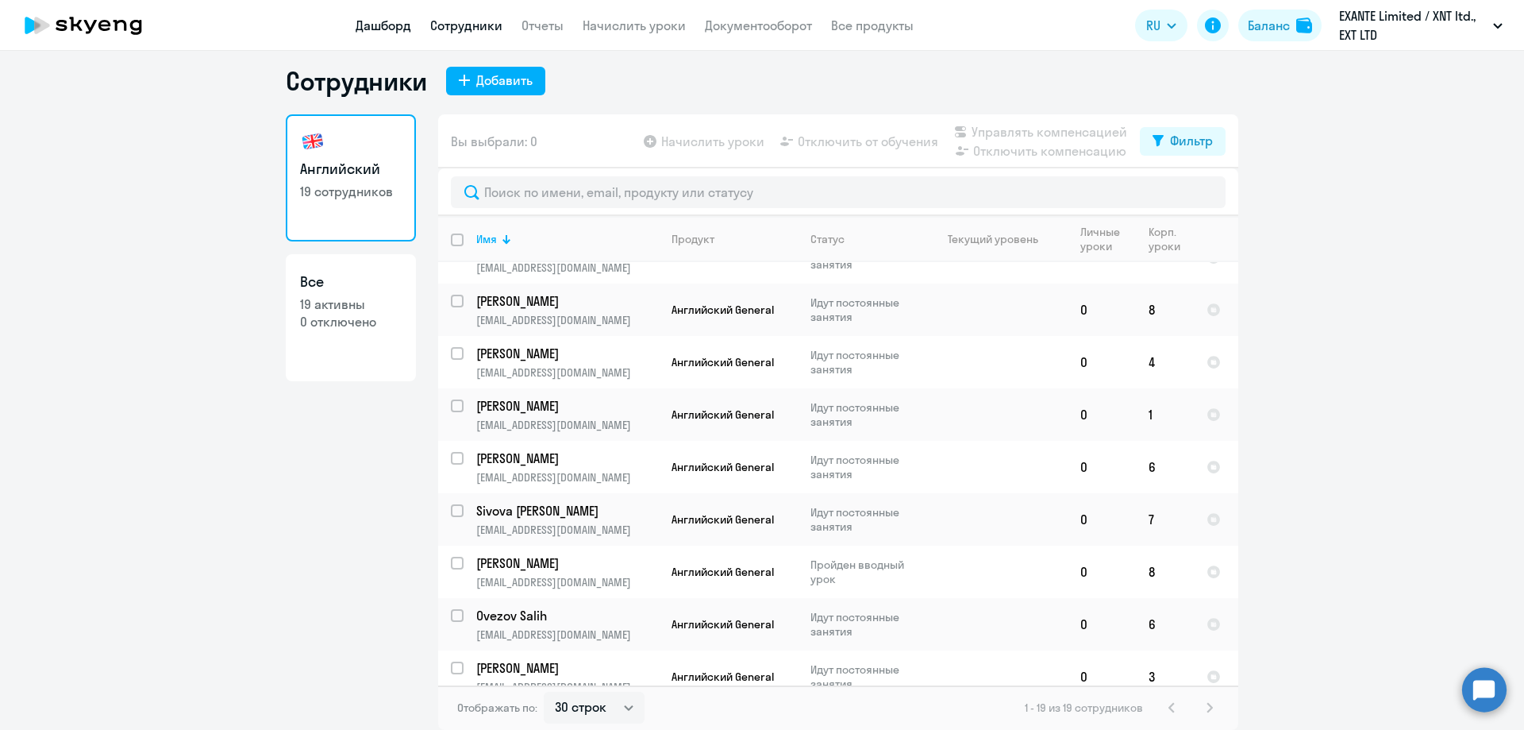
click at [395, 25] on link "Дашборд" at bounding box center [384, 25] width 56 height 16
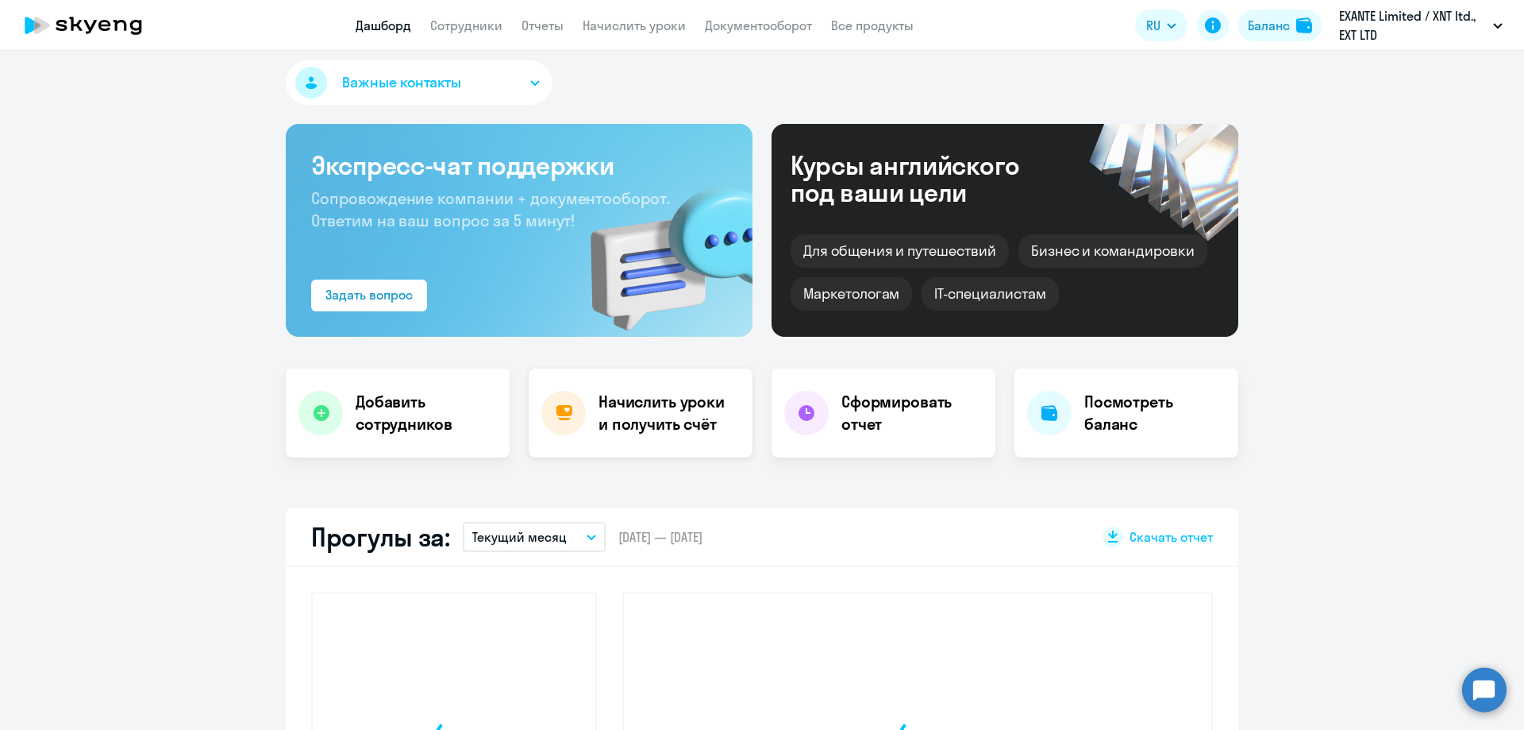
select select "30"
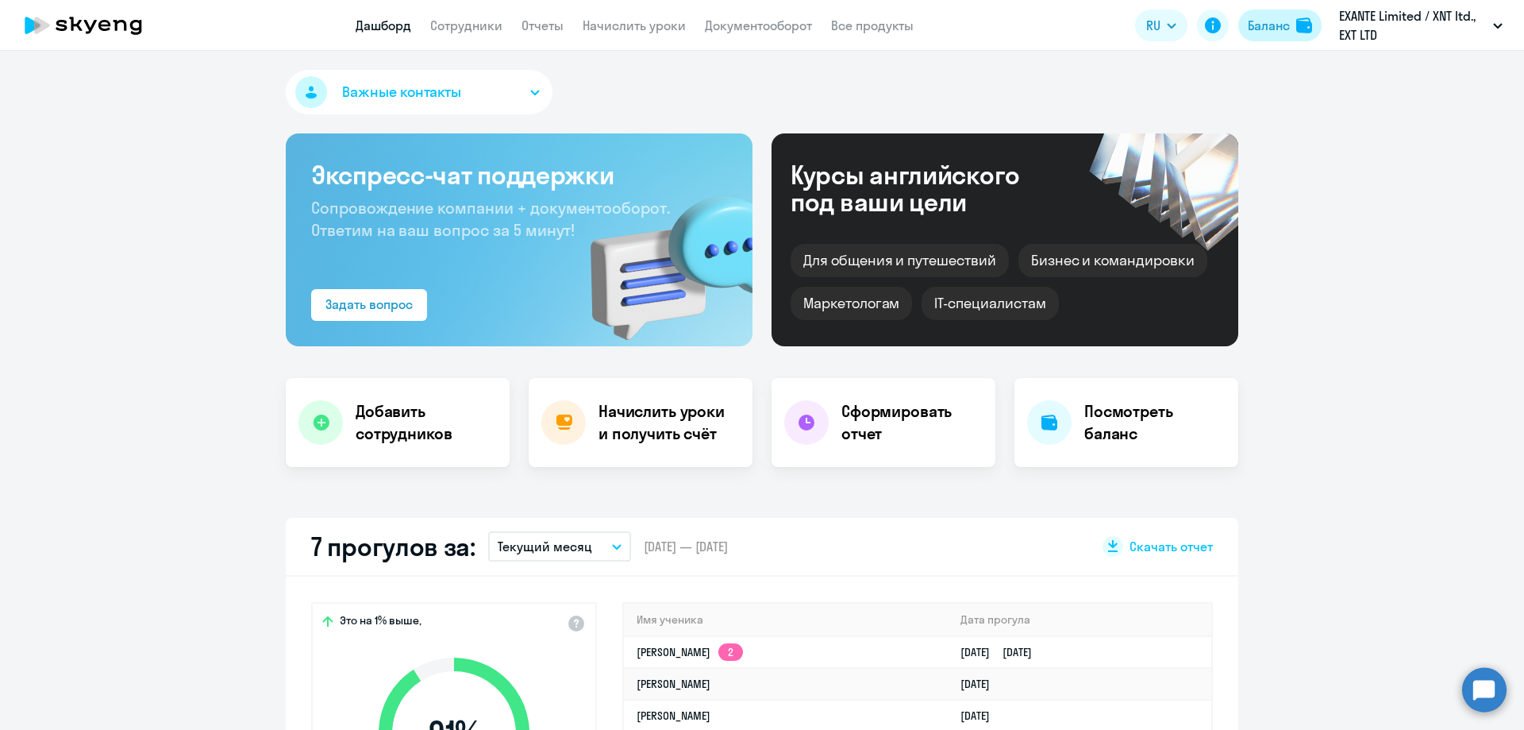
click at [1254, 28] on div "Баланс" at bounding box center [1269, 25] width 42 height 19
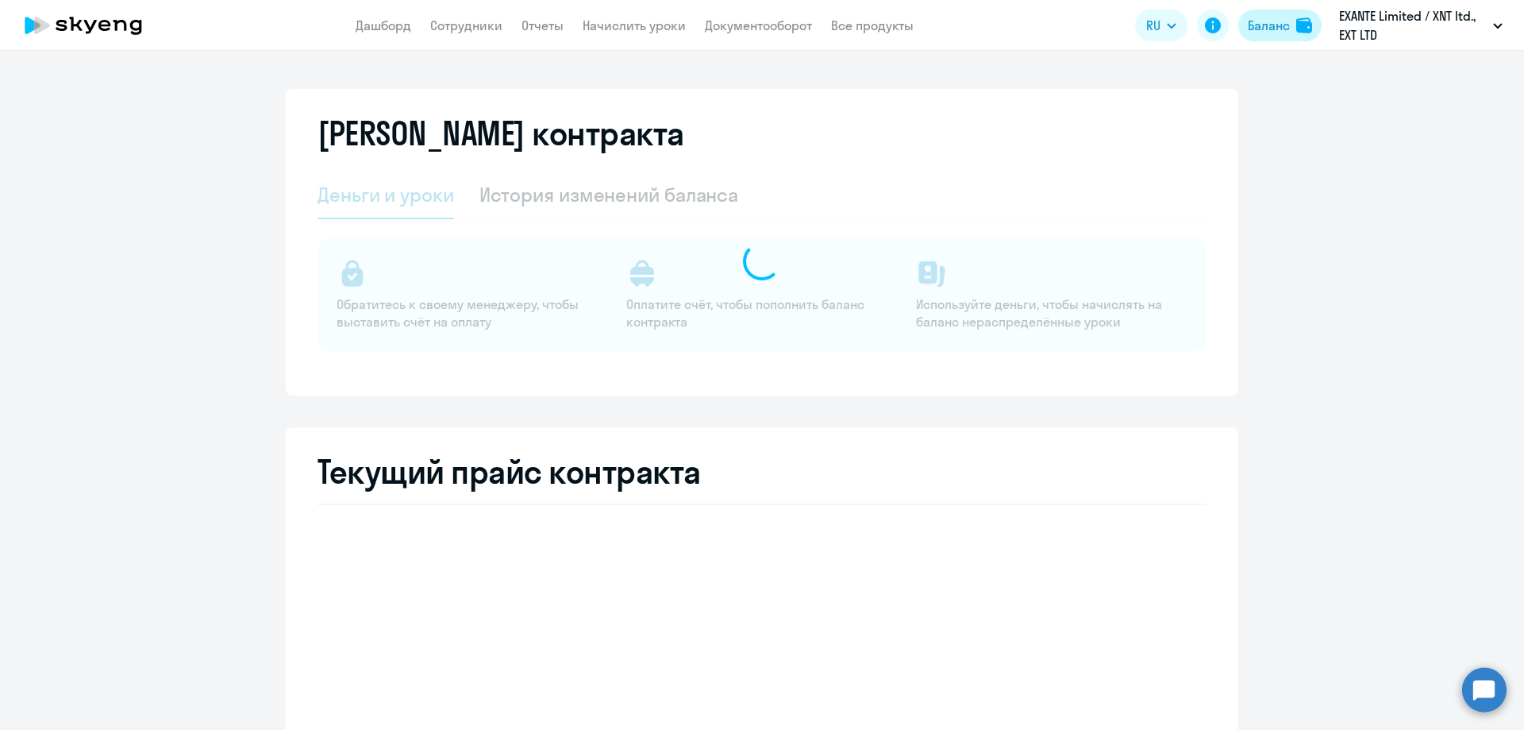
select select "english_adult_not_native_speaker"
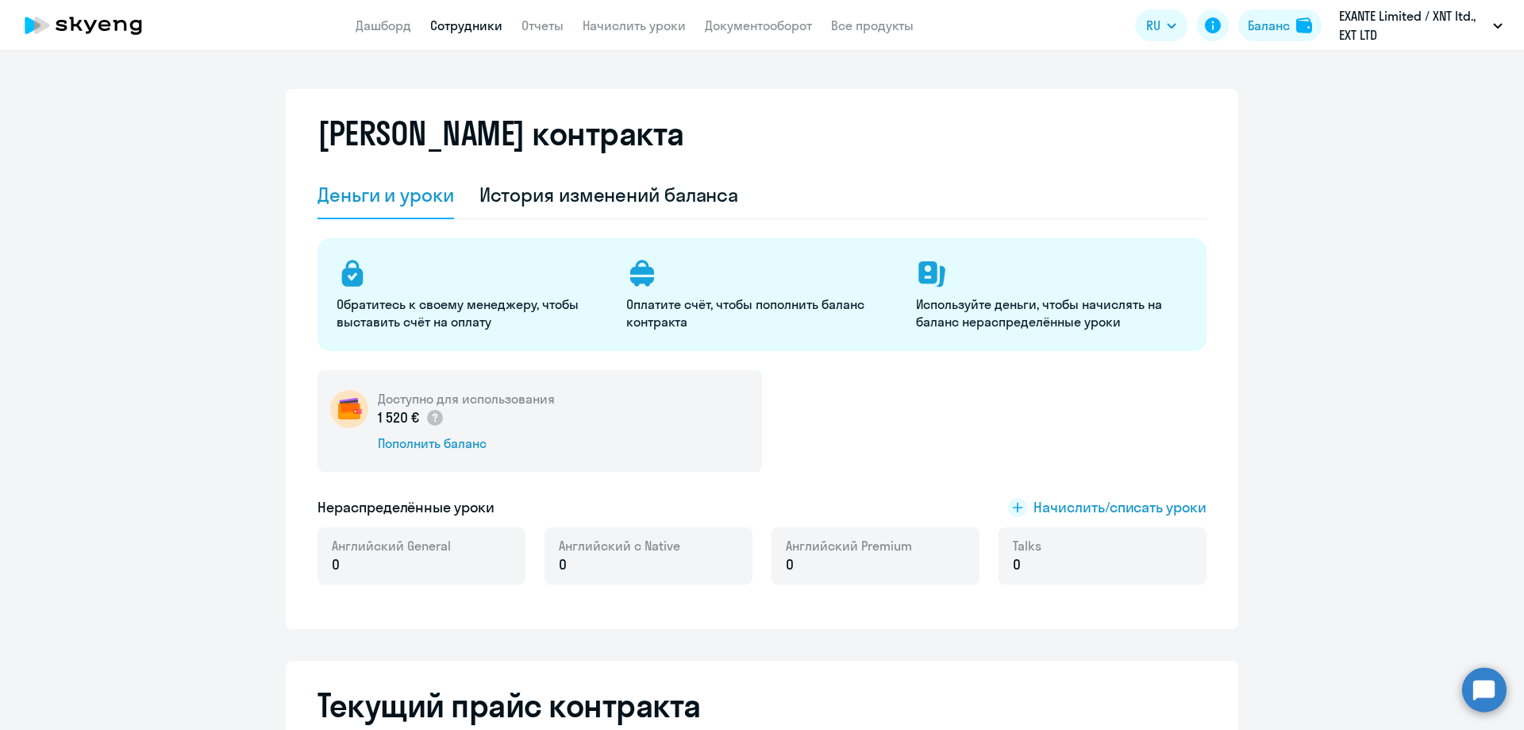
click at [454, 21] on link "Сотрудники" at bounding box center [466, 25] width 72 height 16
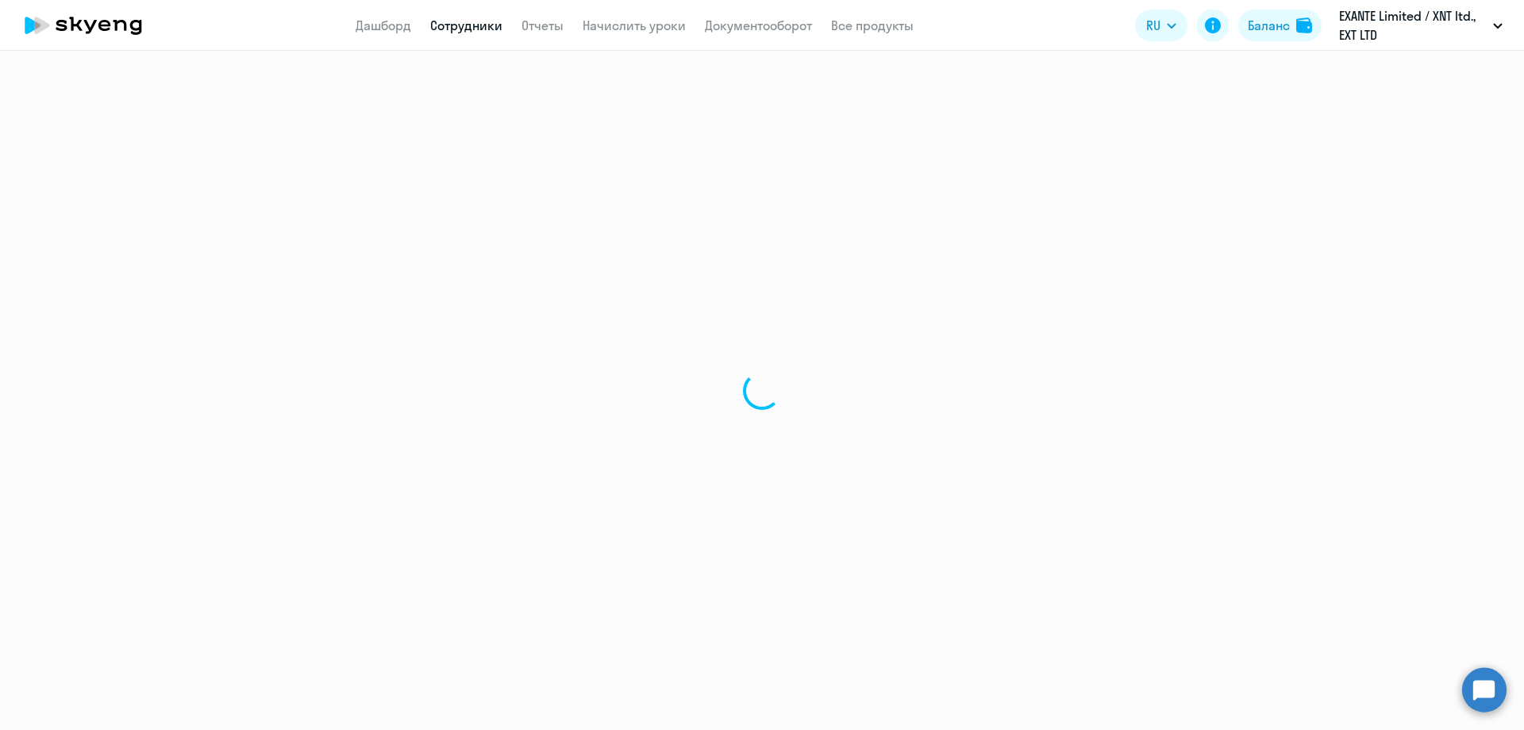
select select "30"
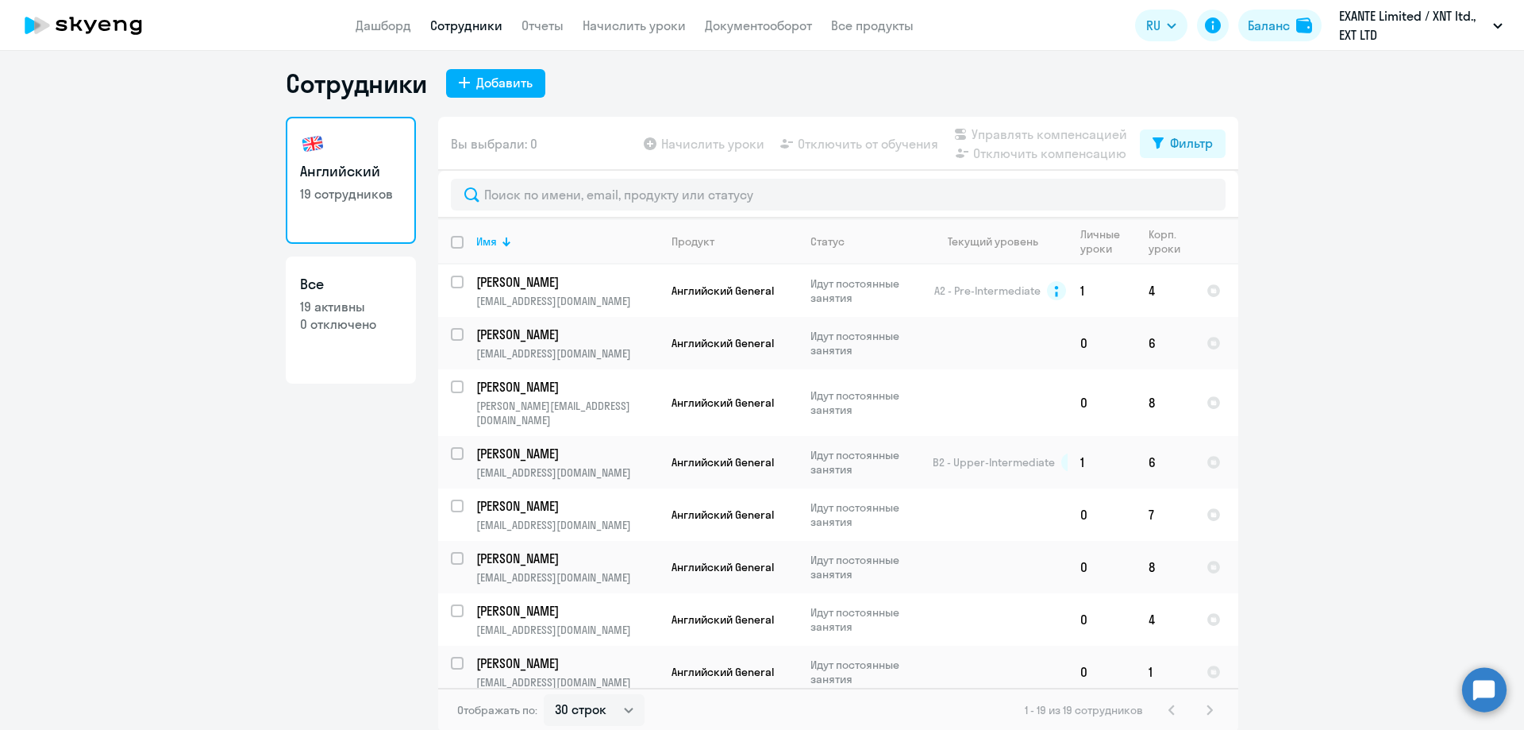
scroll to position [10, 0]
